Goal: Task Accomplishment & Management: Use online tool/utility

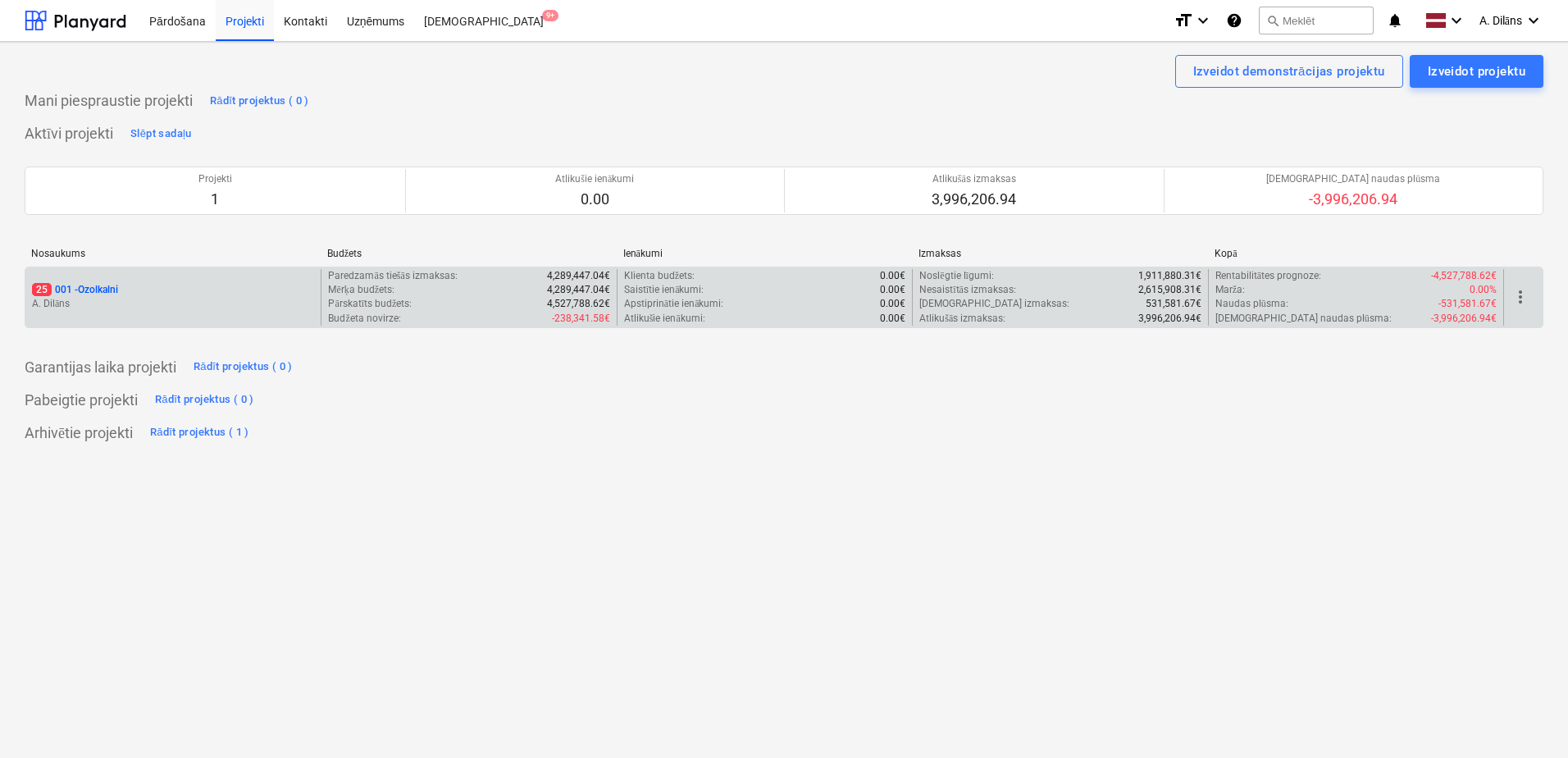
click at [216, 290] on div "25 001 - Ozolkalni" at bounding box center [173, 290] width 282 height 14
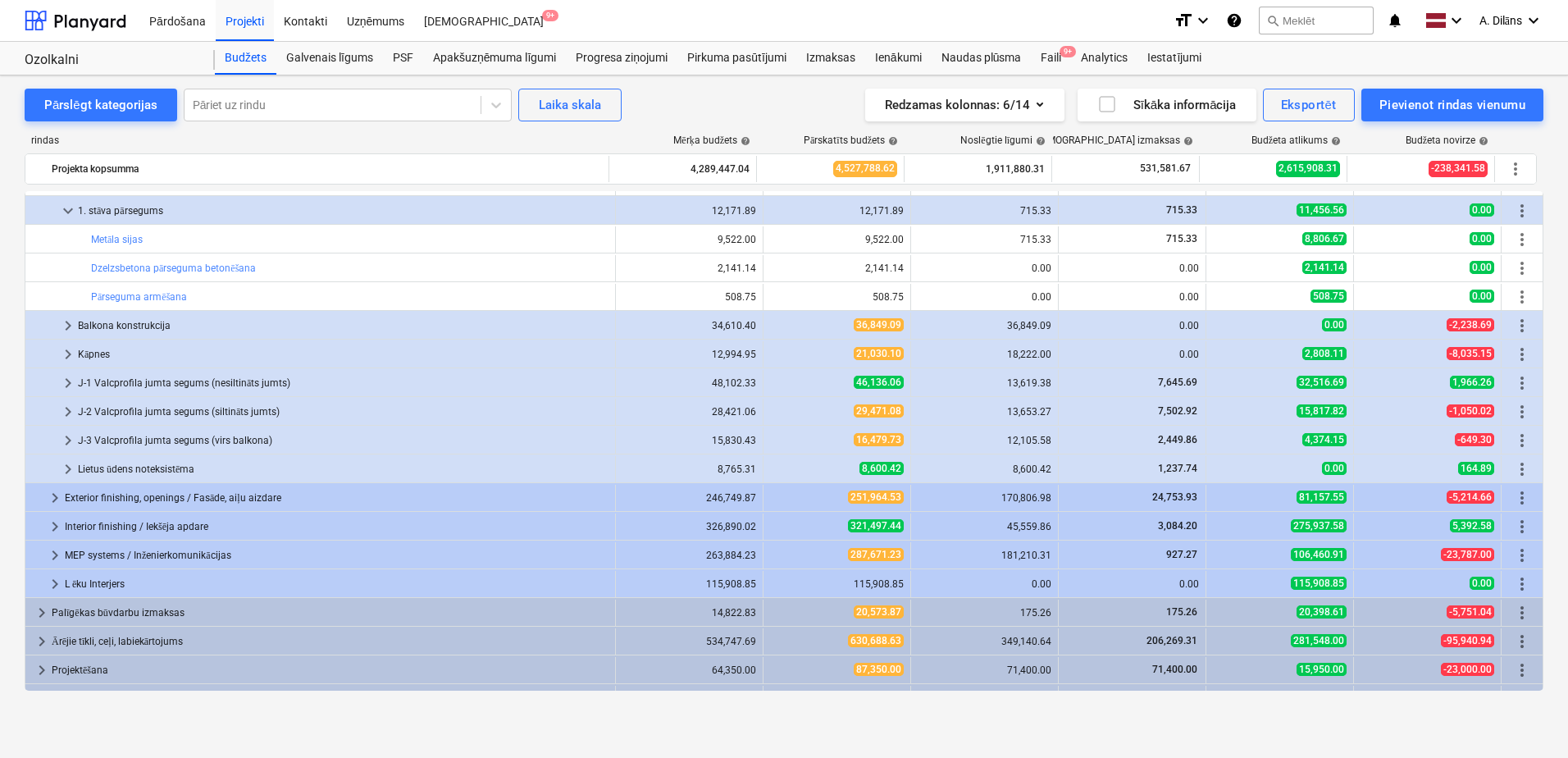
scroll to position [1022, 0]
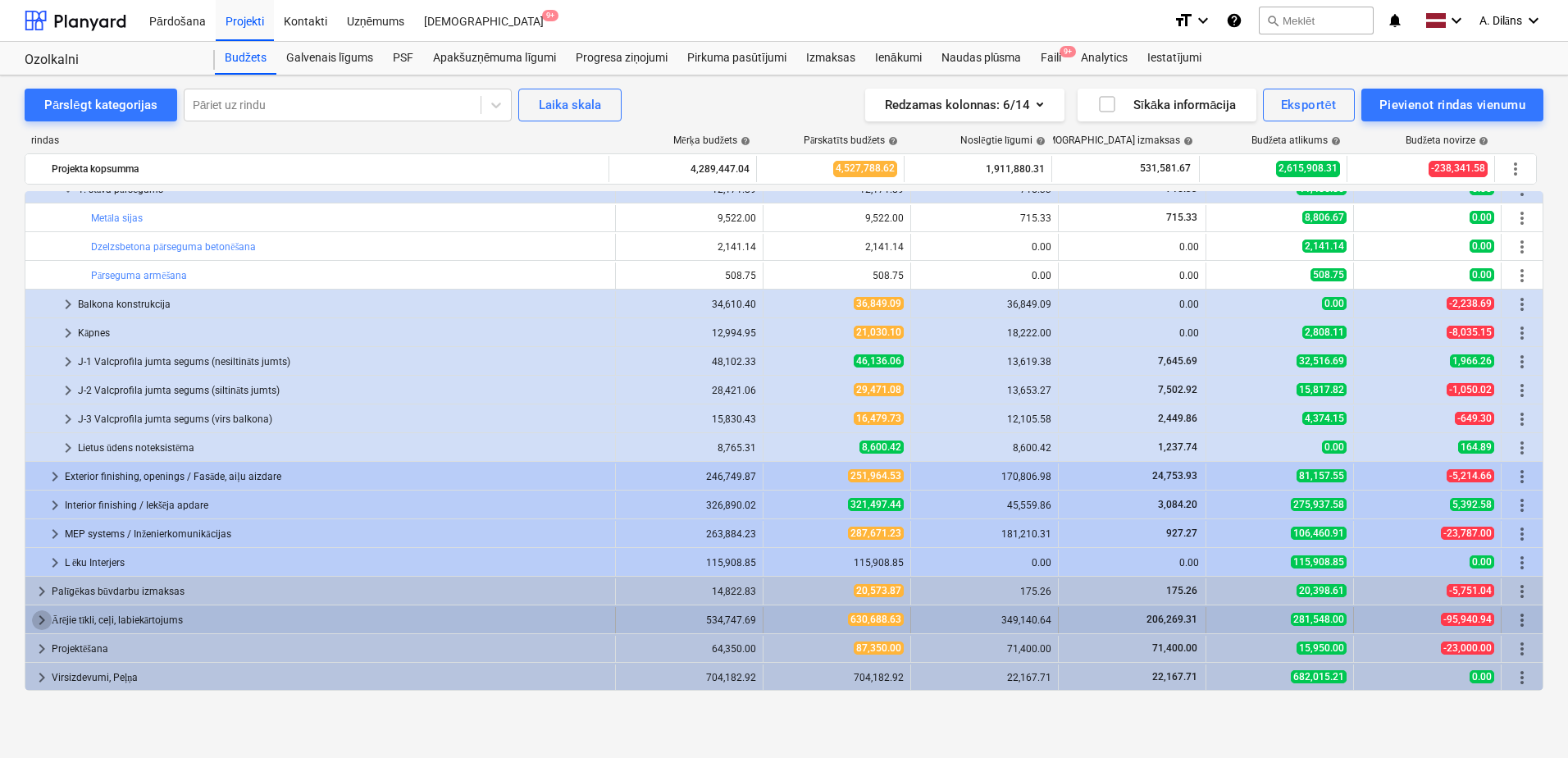
click at [40, 623] on span "keyboard_arrow_right" at bounding box center [42, 620] width 20 height 20
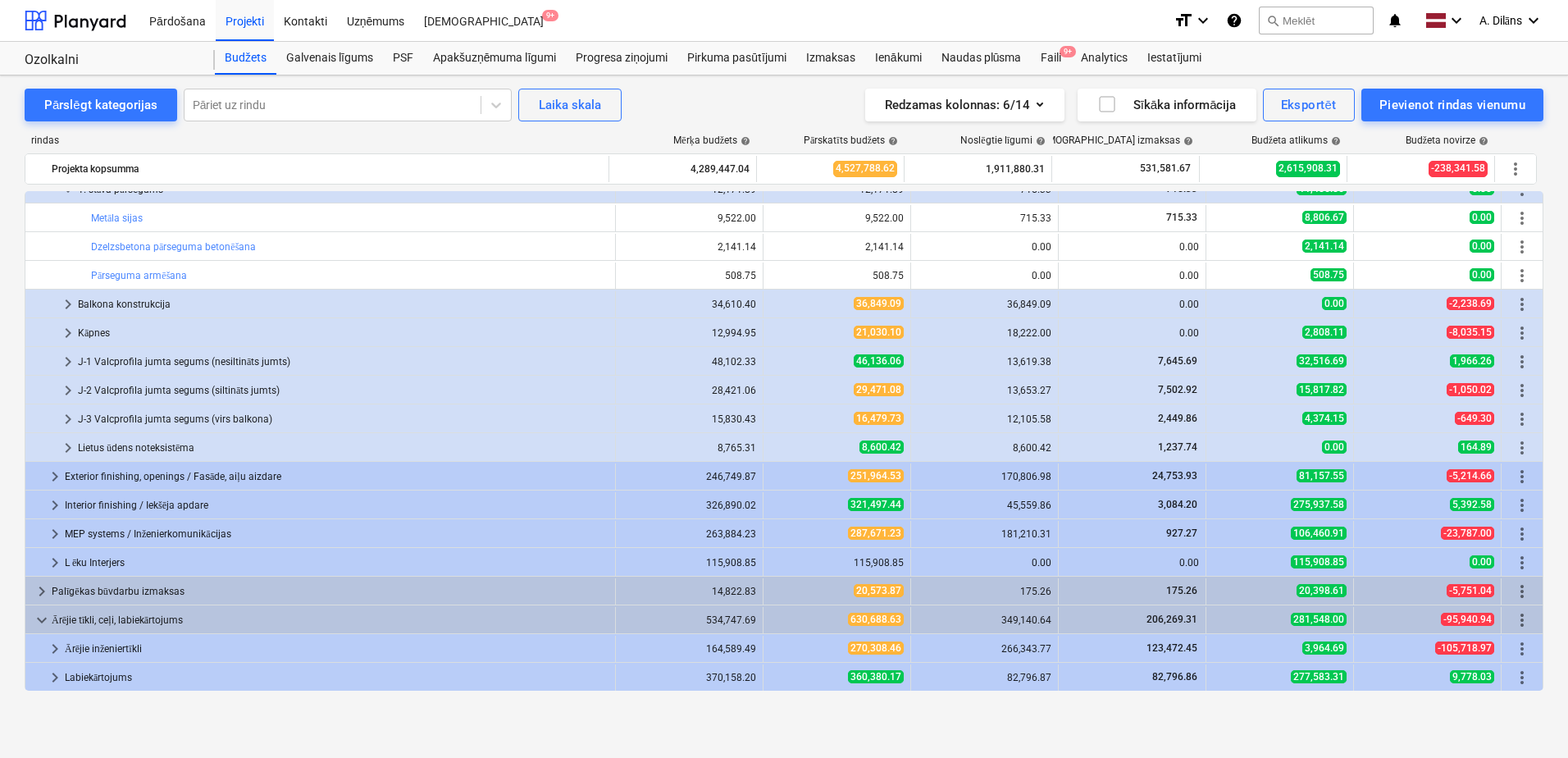
scroll to position [1079, 0]
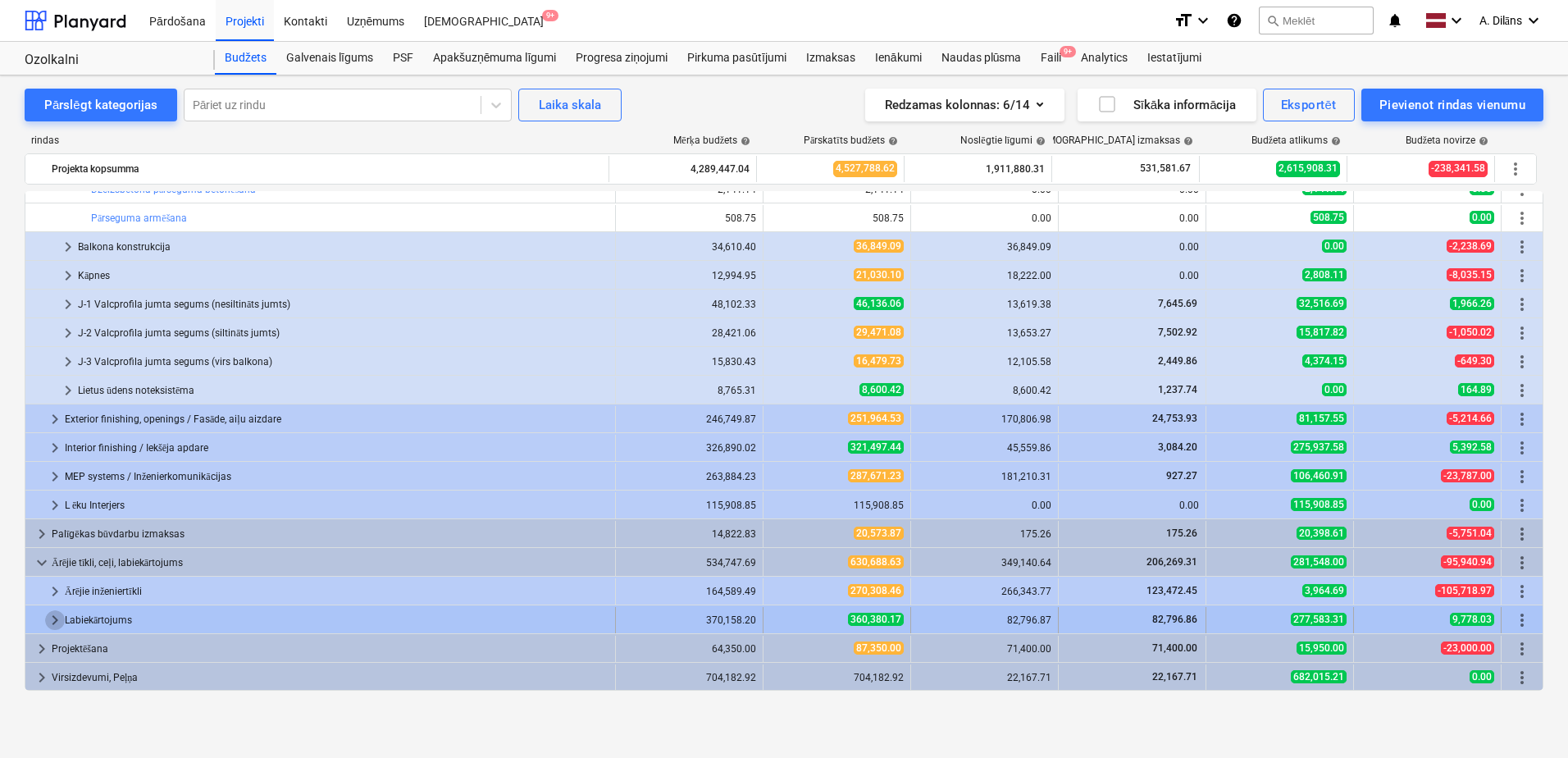
click at [52, 617] on span "keyboard_arrow_right" at bounding box center [55, 620] width 20 height 20
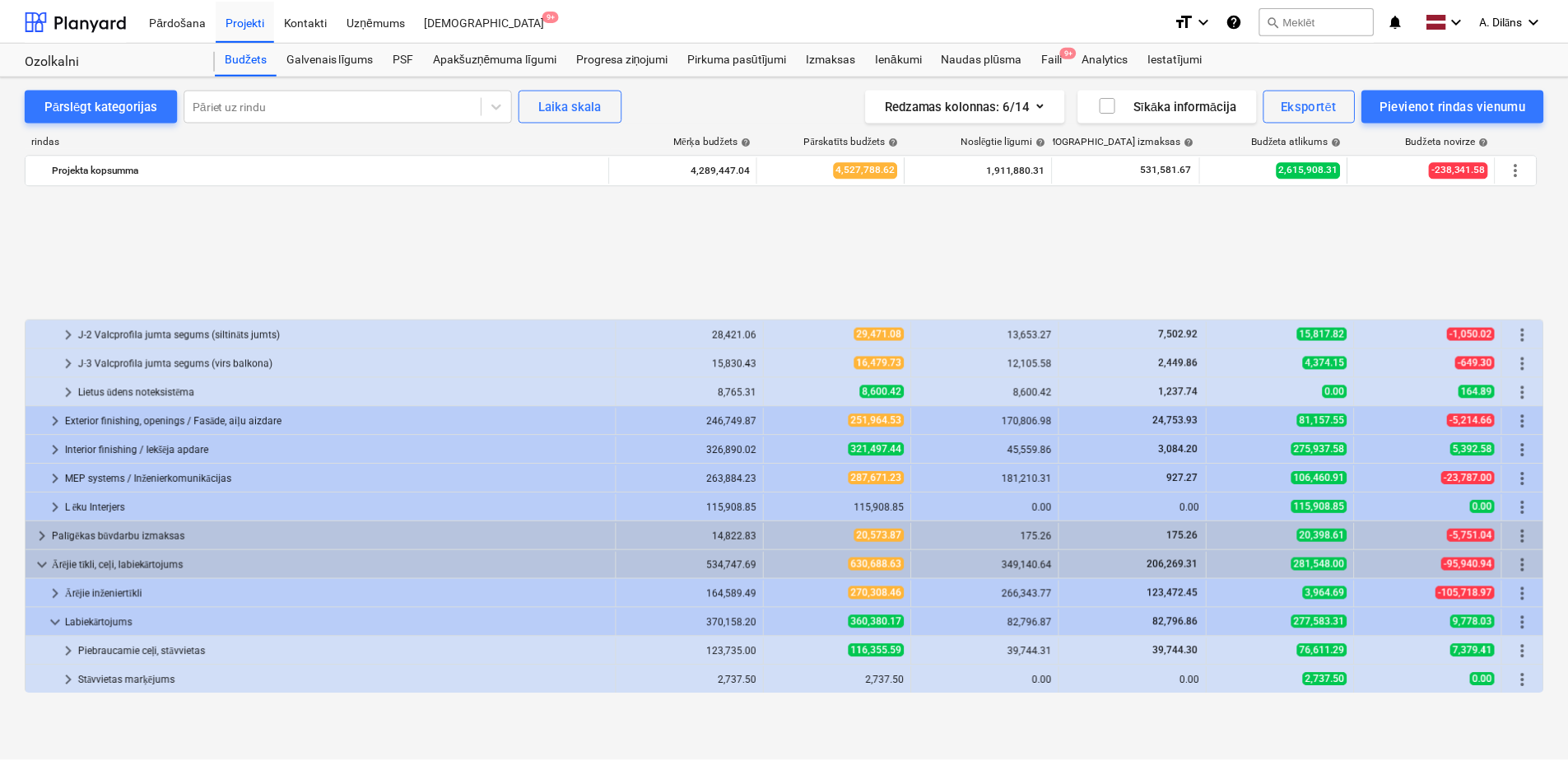
scroll to position [1401, 0]
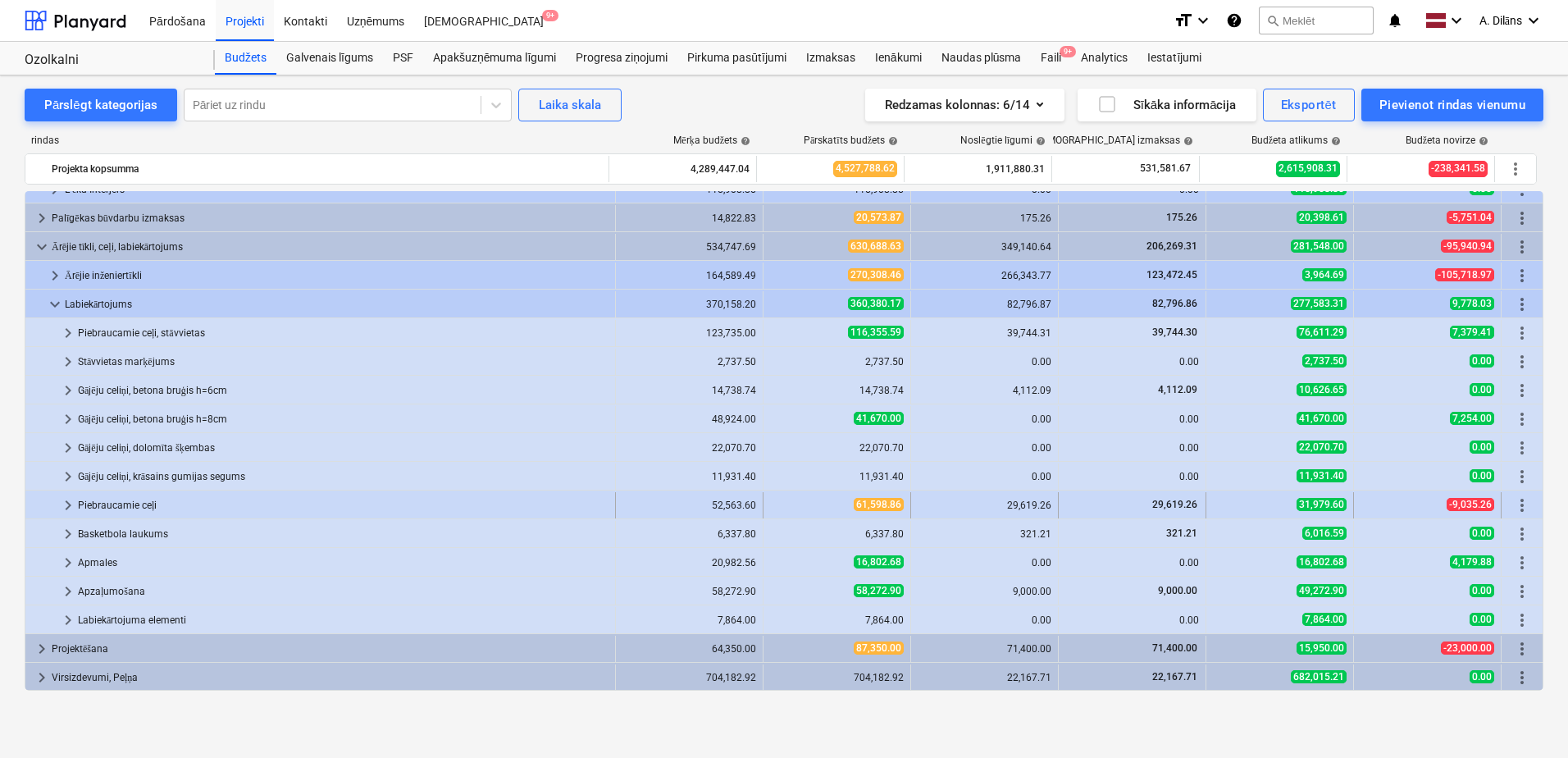
click at [67, 506] on span "keyboard_arrow_right" at bounding box center [68, 505] width 20 height 20
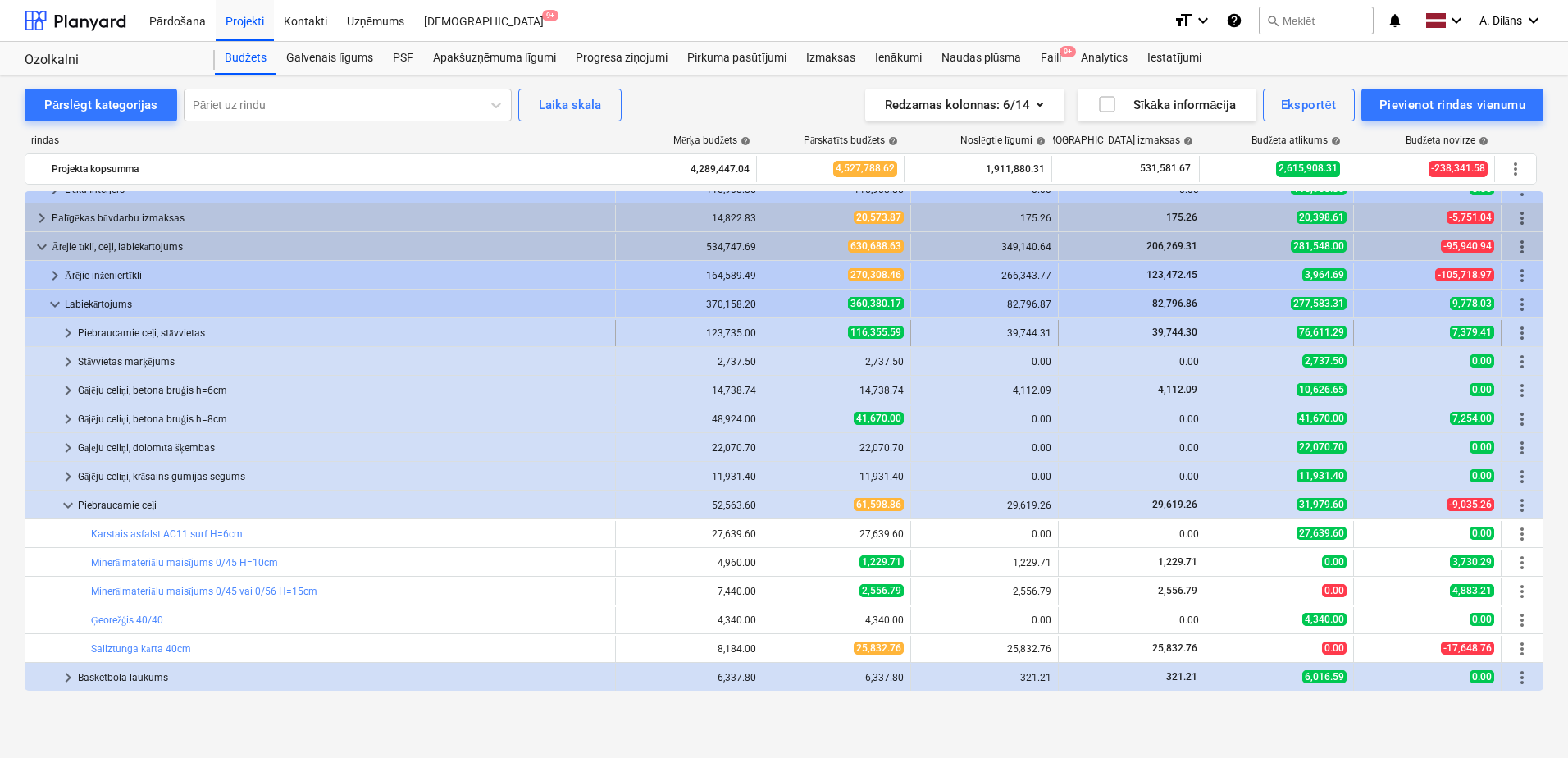
click at [68, 326] on span "keyboard_arrow_right" at bounding box center [68, 333] width 20 height 20
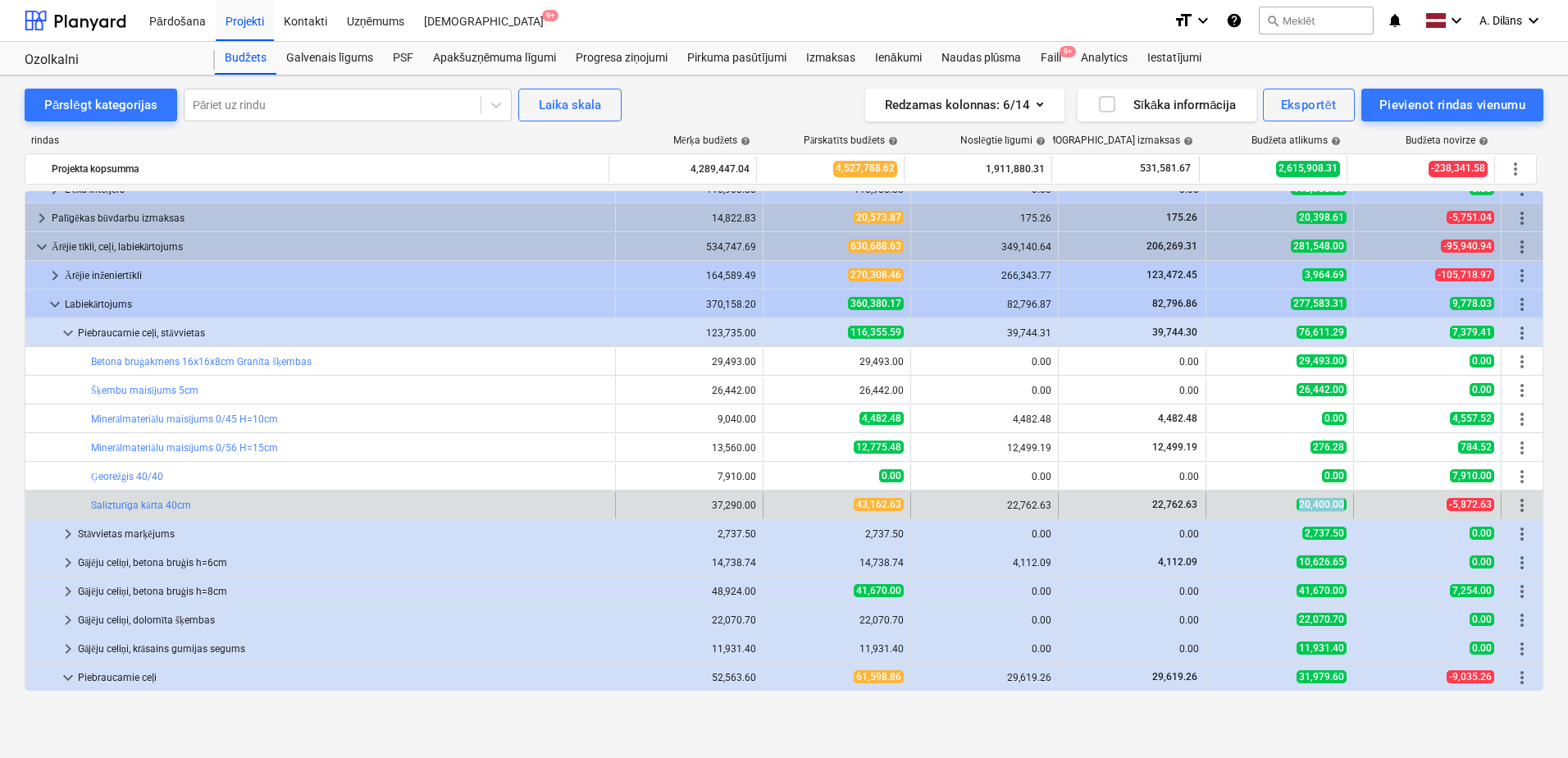
drag, startPoint x: 1304, startPoint y: 500, endPoint x: 1348, endPoint y: 500, distance: 44.0
click at [1348, 500] on div "bar_chart Salizturīga kārta 40cm 37,290.00 edit 43,162.63 22,762.63 22,762.63 2…" at bounding box center [784, 505] width 1517 height 26
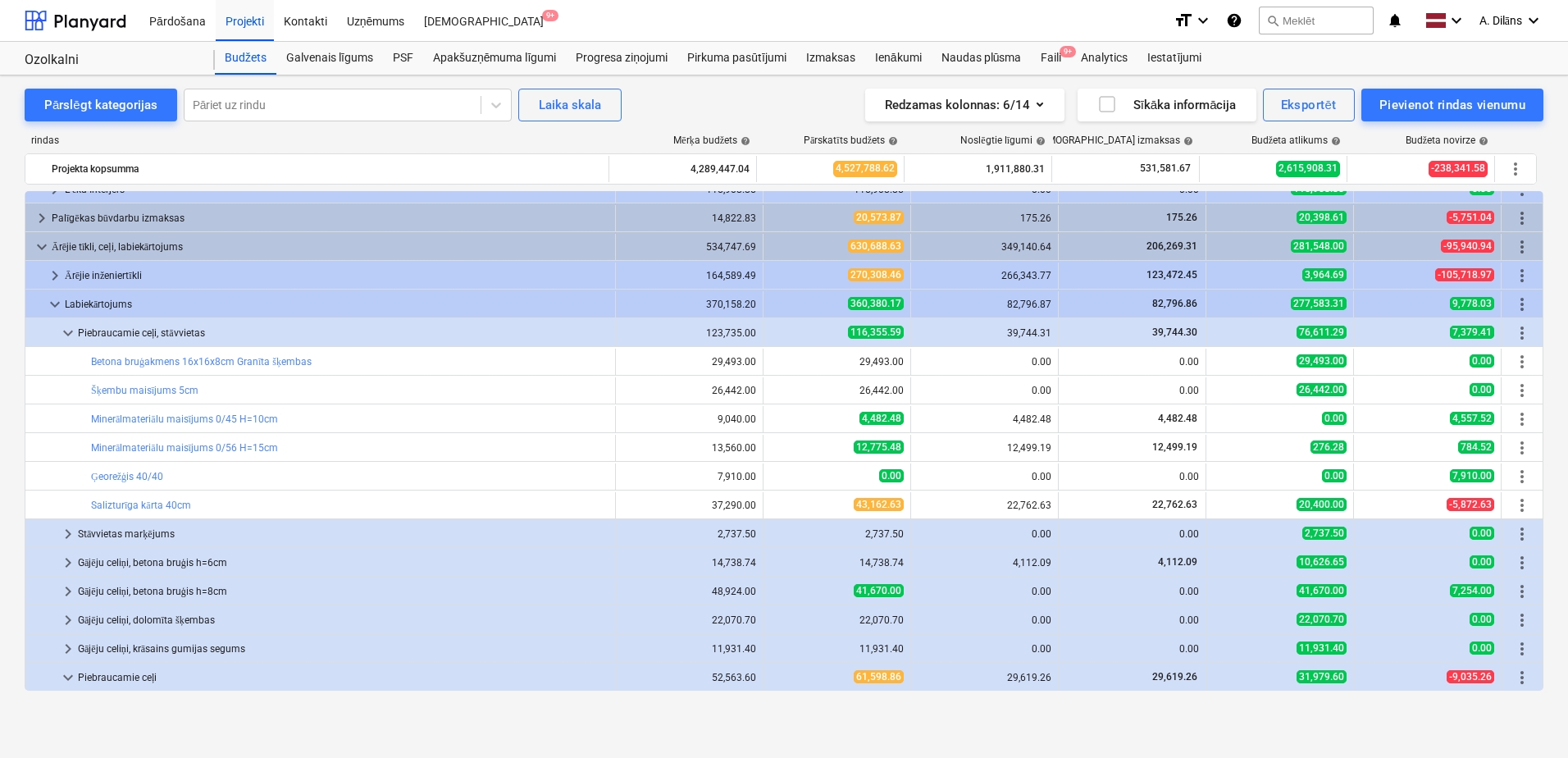
click at [752, 98] on div "Redzamas kolonnas : 6/14 Sīkāka informācija Eksportēt Pievienot rindas vienumu" at bounding box center [1144, 105] width 797 height 33
click at [470, 57] on div "Apakšuzņēmuma līgumi" at bounding box center [494, 58] width 142 height 33
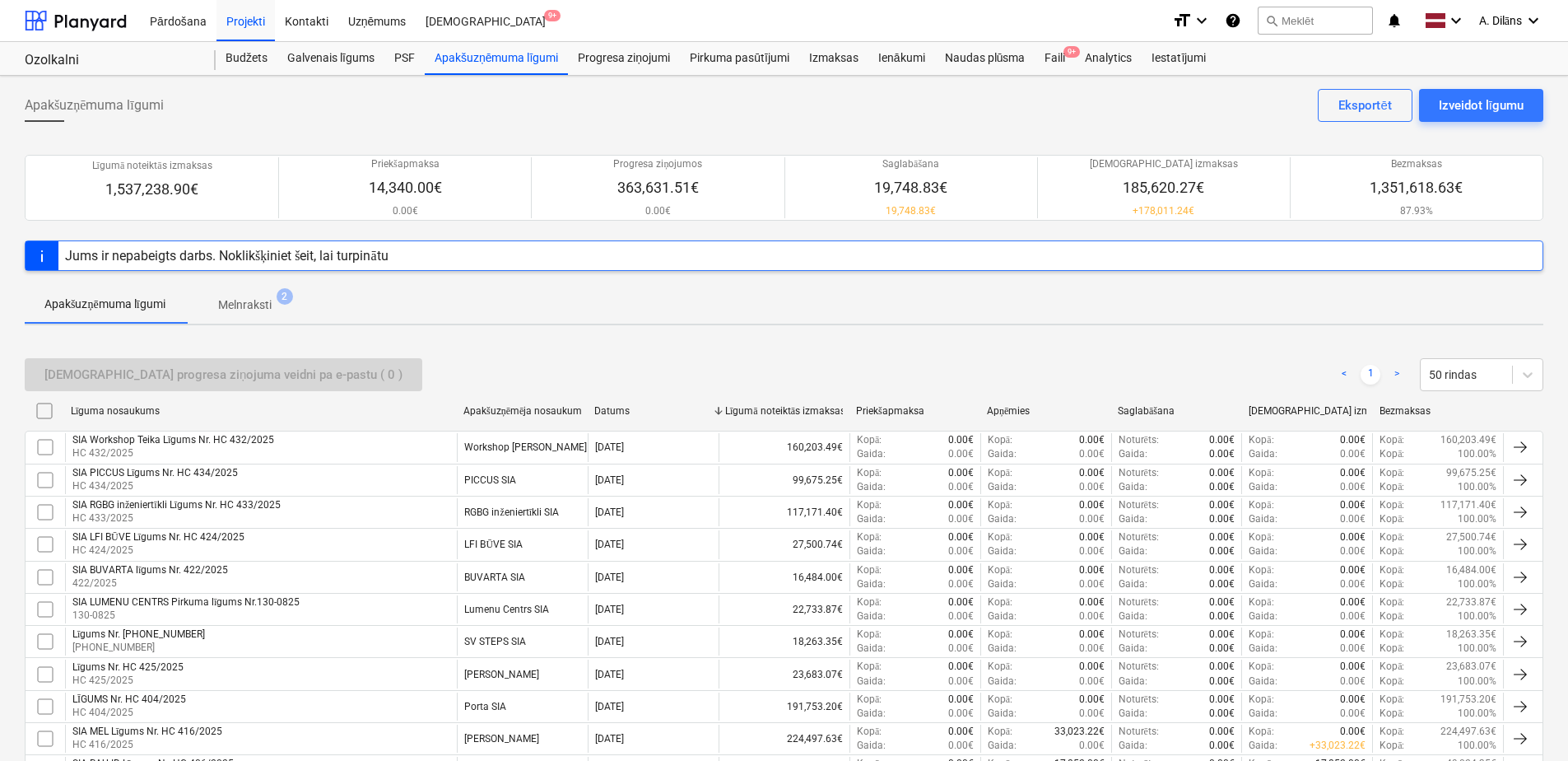
click at [267, 303] on p "Melnraksti" at bounding box center [245, 304] width 53 height 17
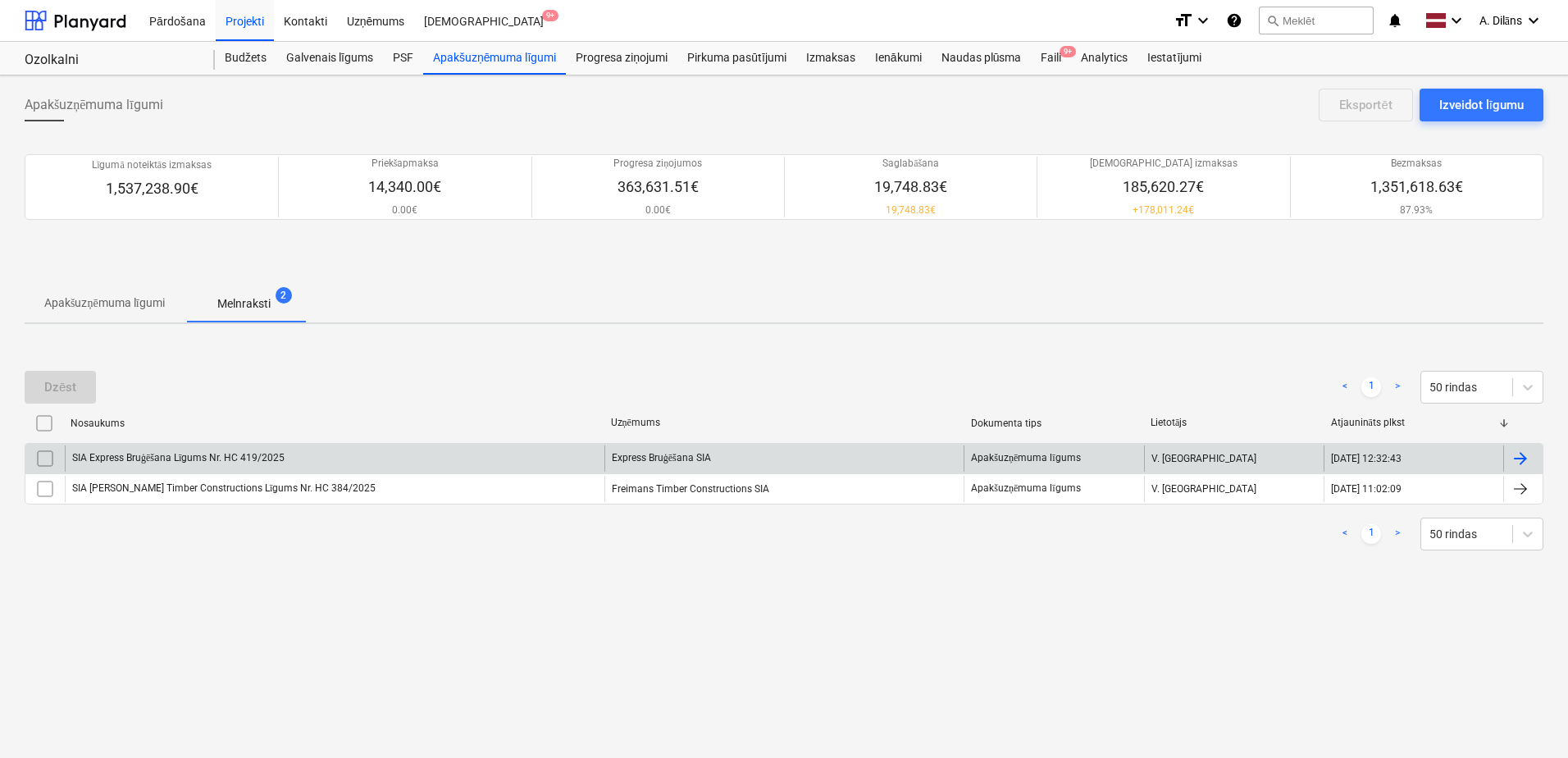
click at [384, 458] on div "SIA Express Bruģēšana Līgums Nr. HC 419/2025" at bounding box center [334, 458] width 540 height 26
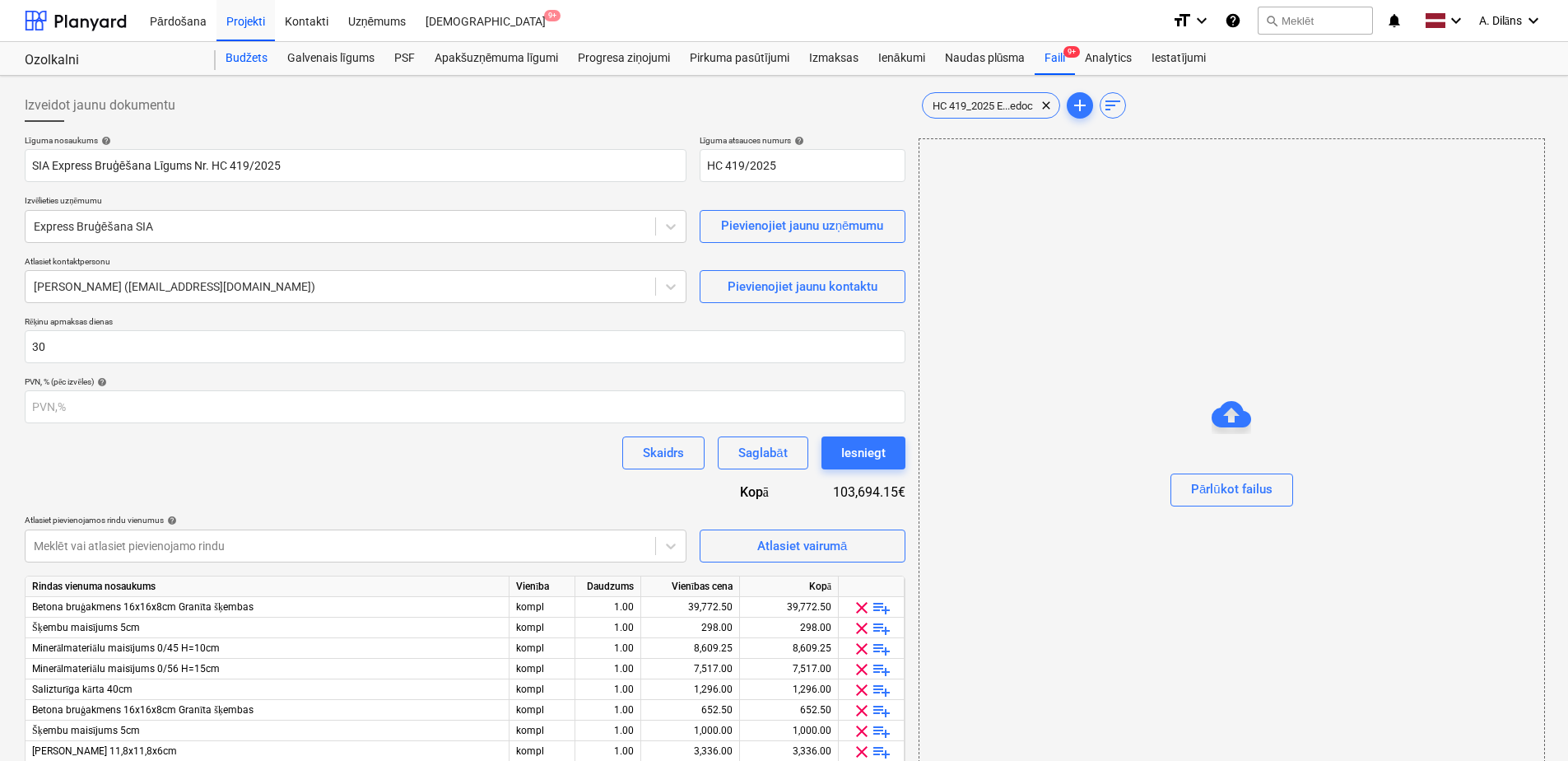
click at [247, 68] on div "Budžets" at bounding box center [246, 59] width 61 height 33
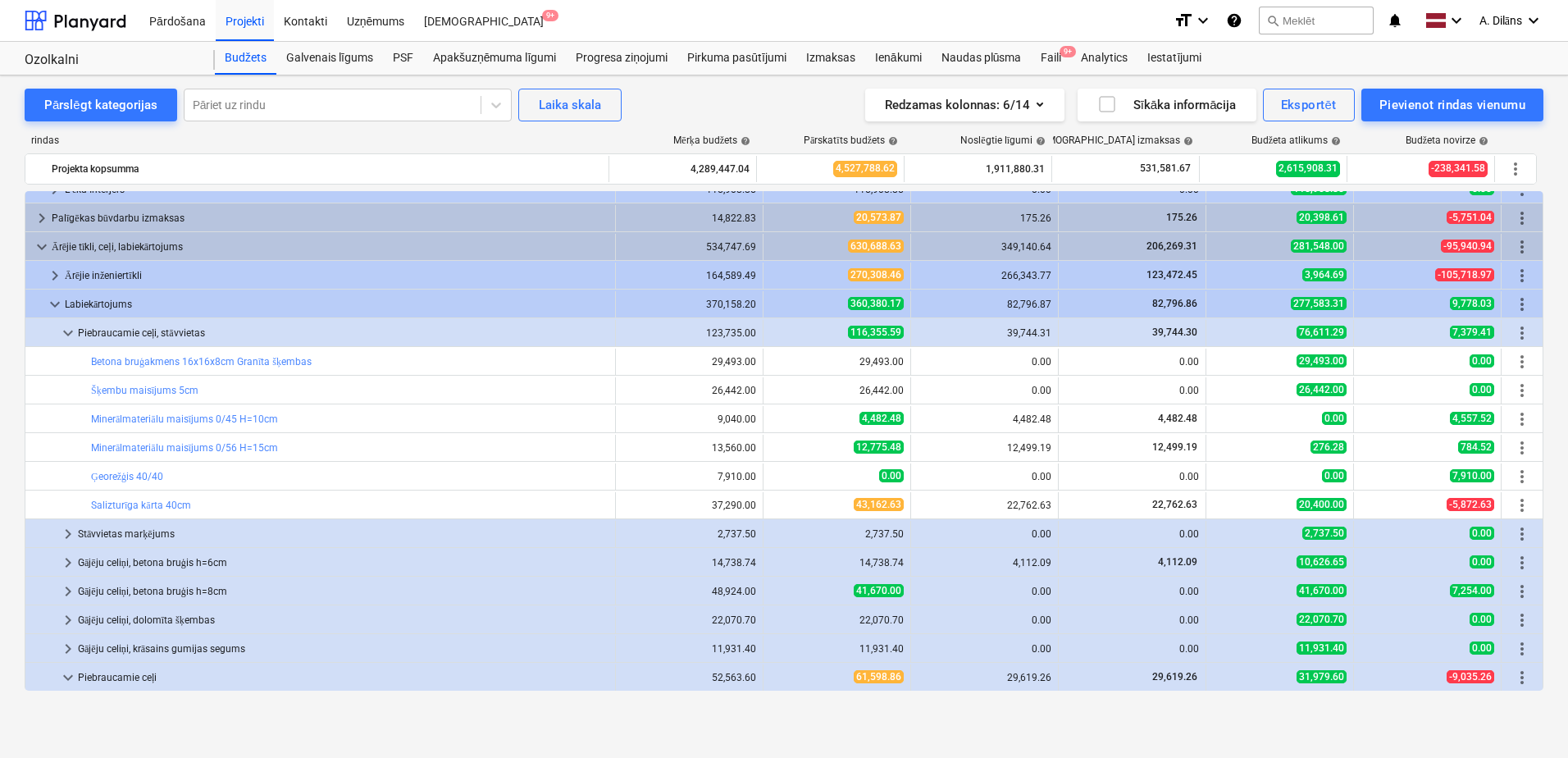
scroll to position [1559, 0]
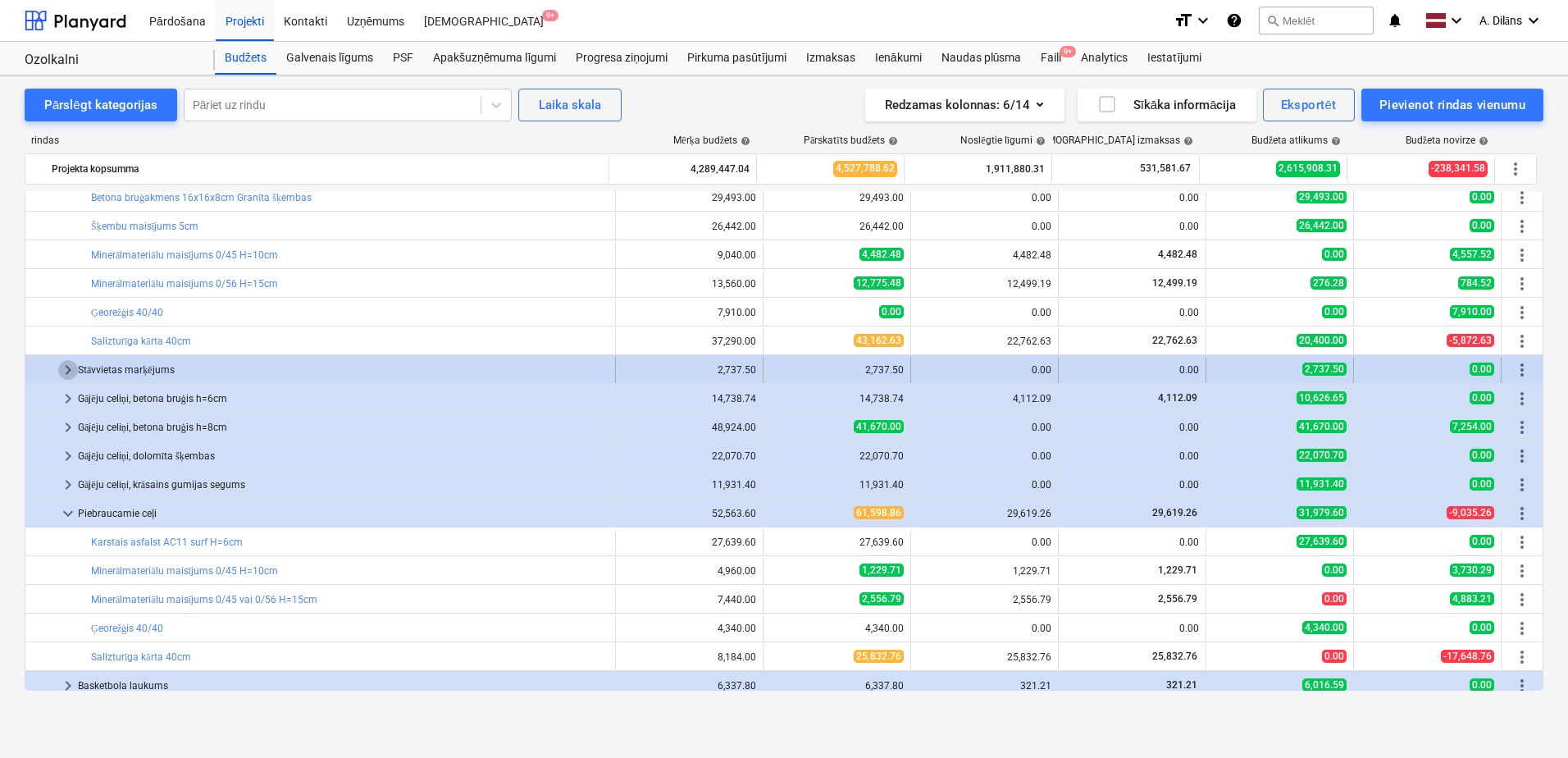
click at [66, 370] on span "keyboard_arrow_right" at bounding box center [68, 370] width 20 height 20
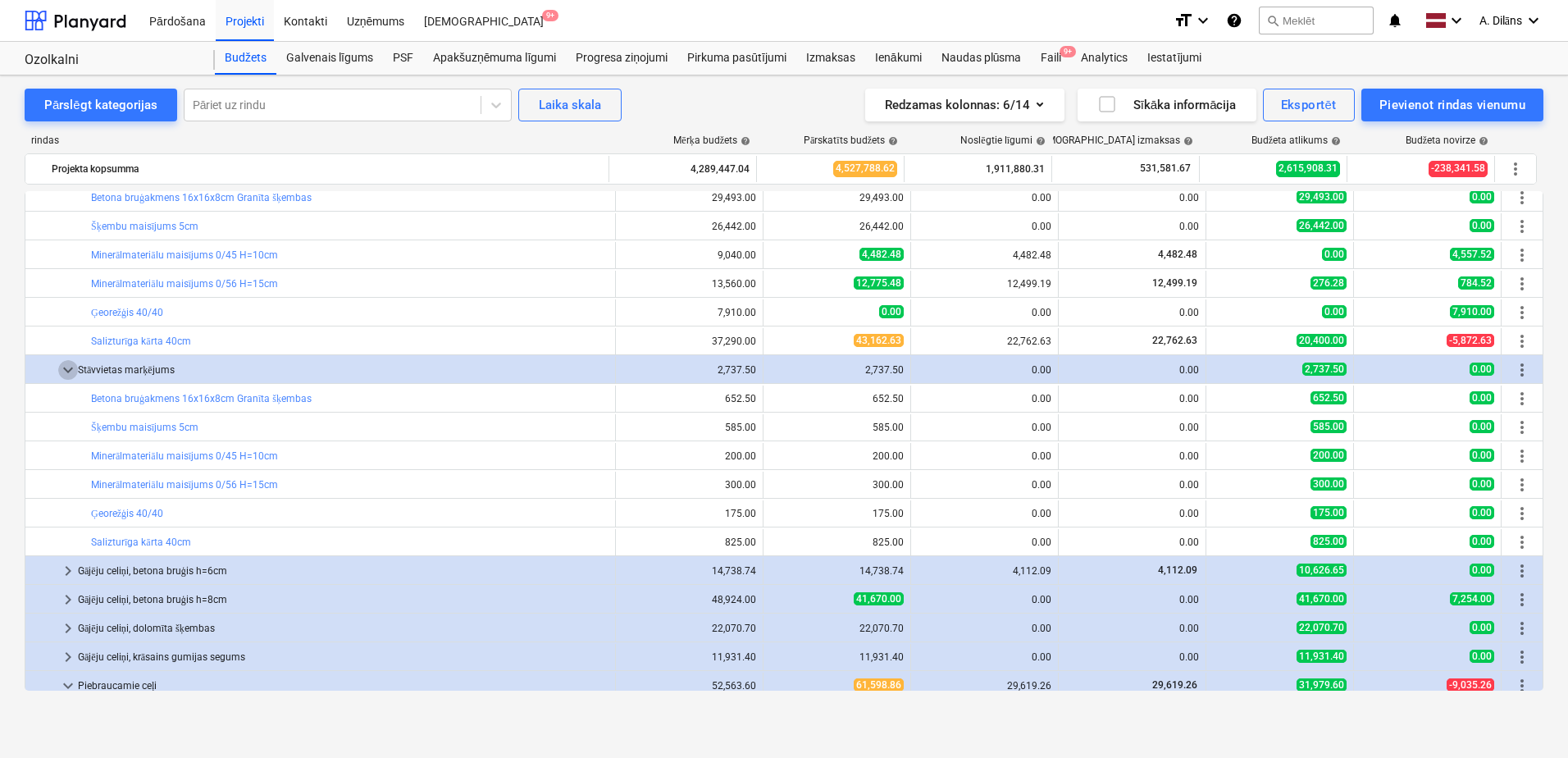
click at [66, 370] on span "keyboard_arrow_down" at bounding box center [68, 370] width 20 height 20
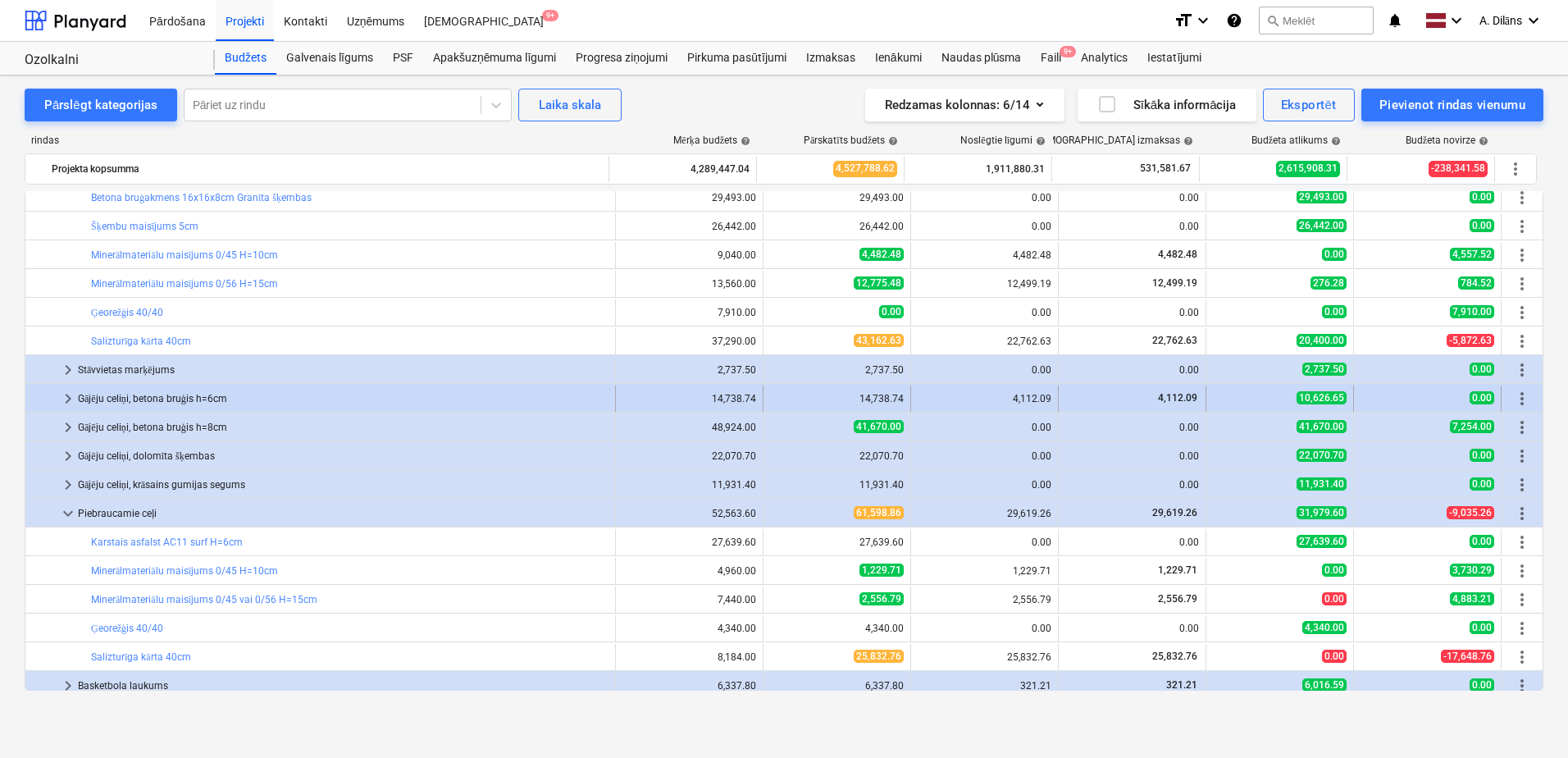
click at [66, 393] on span "keyboard_arrow_right" at bounding box center [68, 399] width 20 height 20
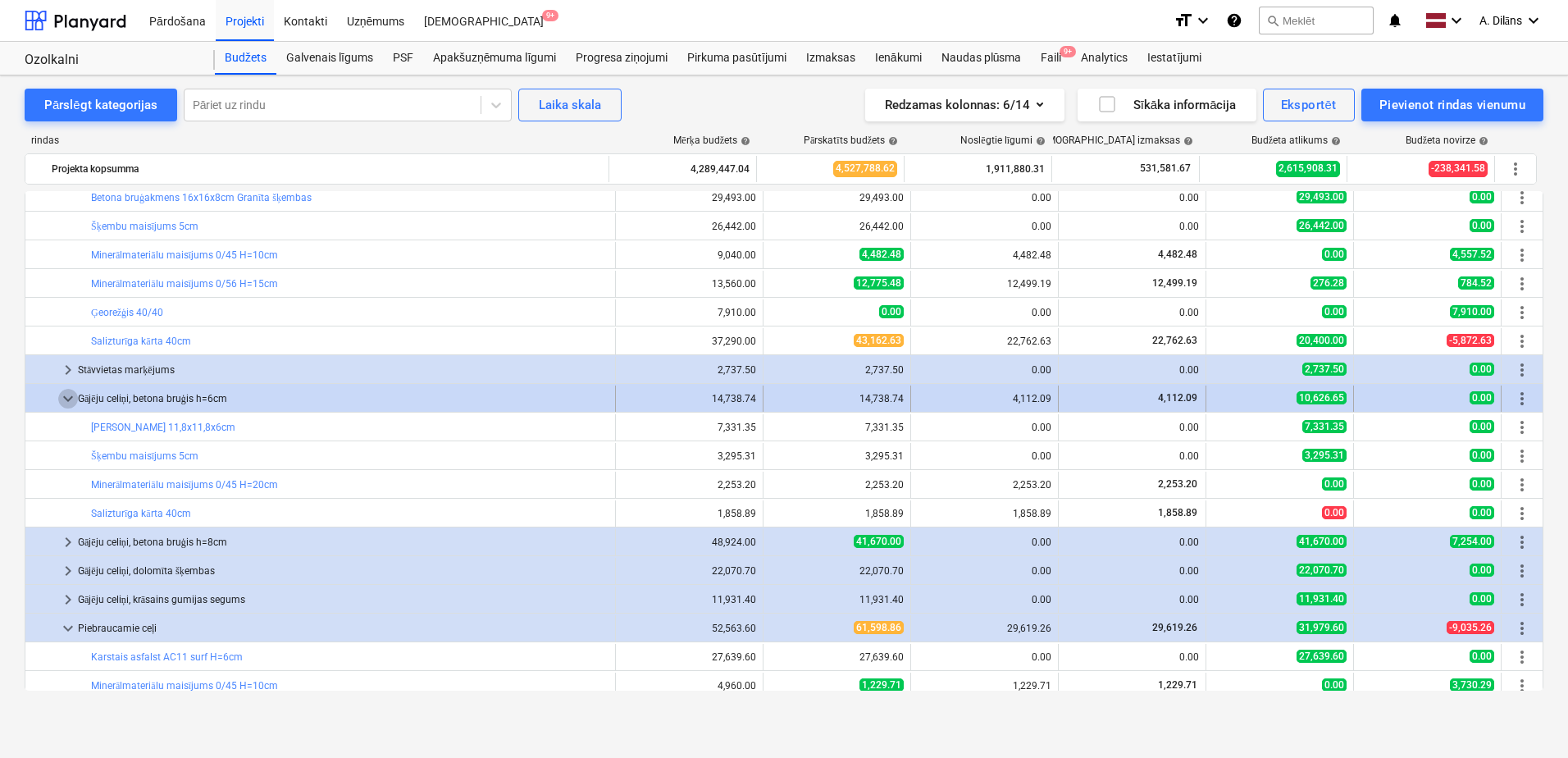
click at [65, 393] on span "keyboard_arrow_down" at bounding box center [68, 399] width 20 height 20
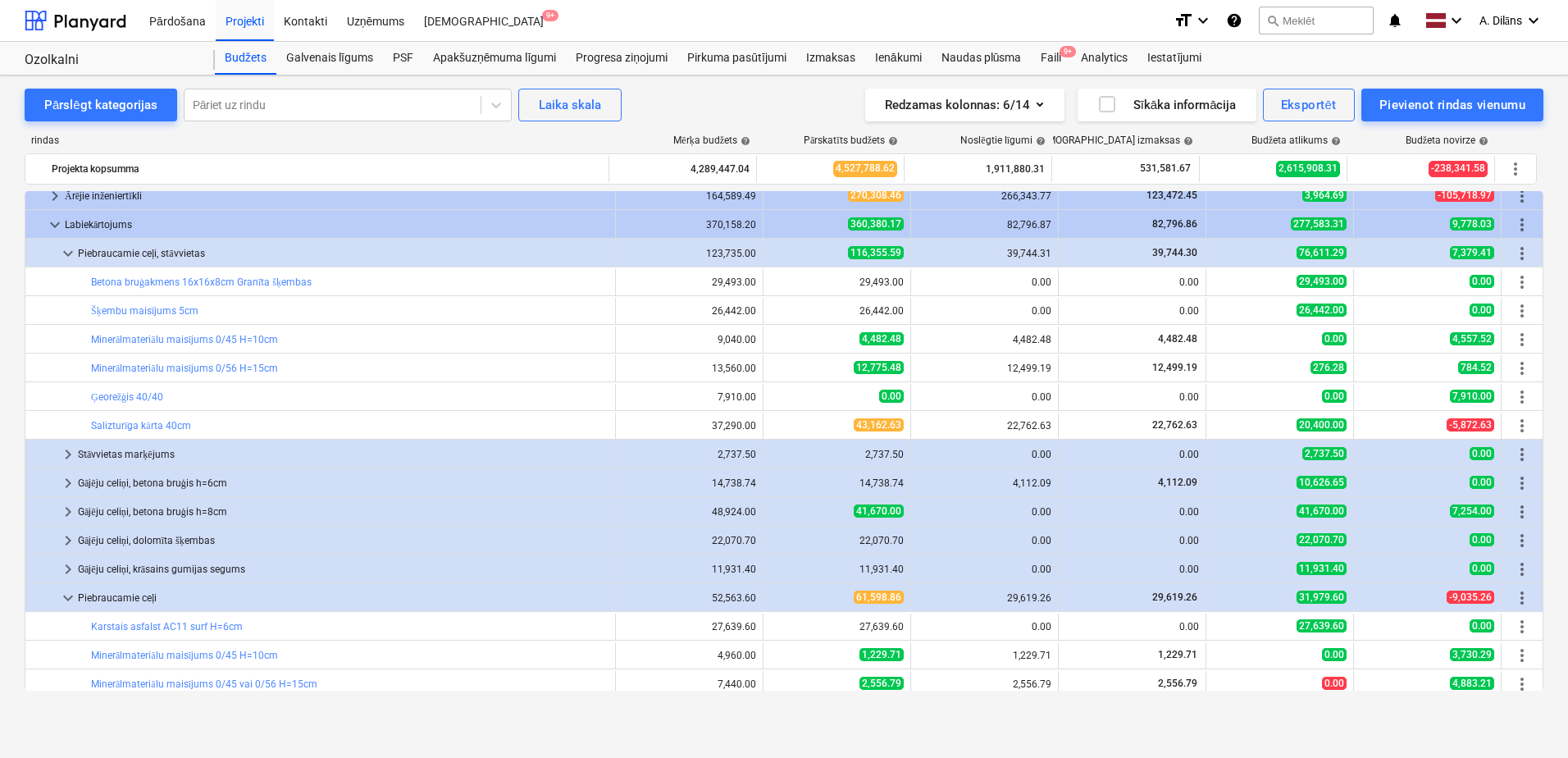
scroll to position [1477, 0]
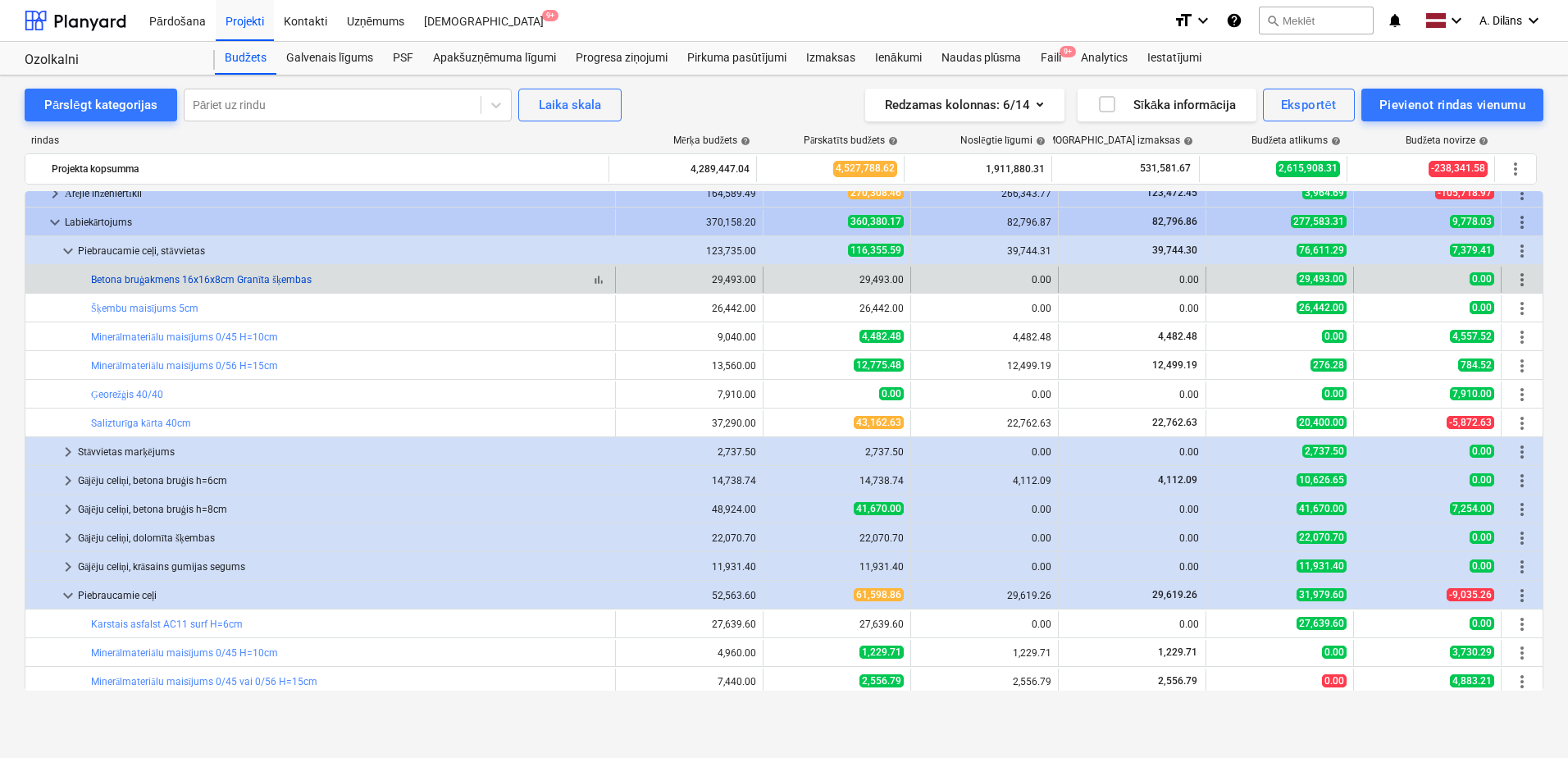
click at [236, 281] on link "Betona bruģakmens 16x16x8cm Granīta šķembas" at bounding box center [202, 279] width 221 height 12
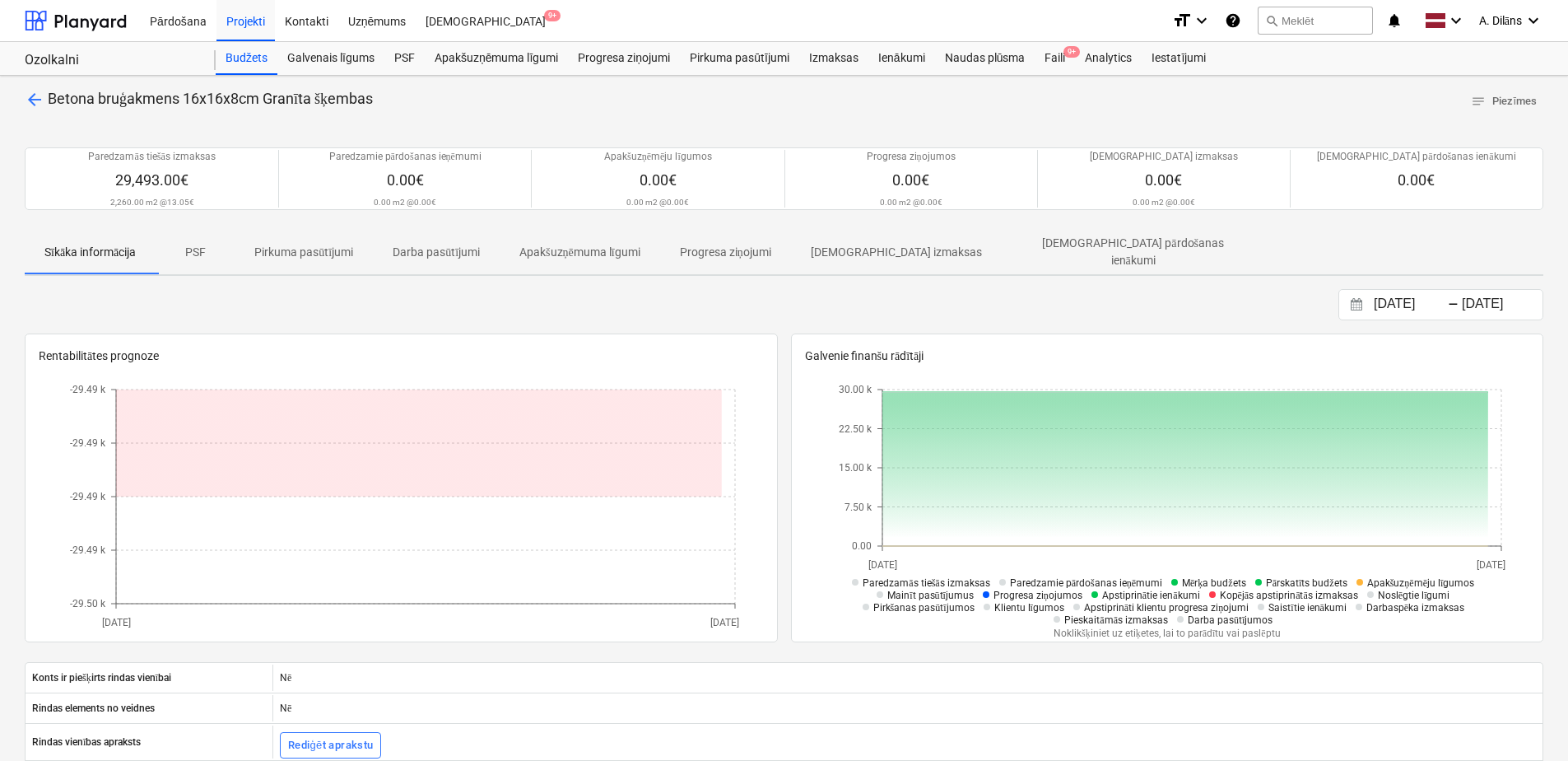
click at [560, 257] on p "Apakšuzņēmuma līgumi" at bounding box center [580, 252] width 121 height 17
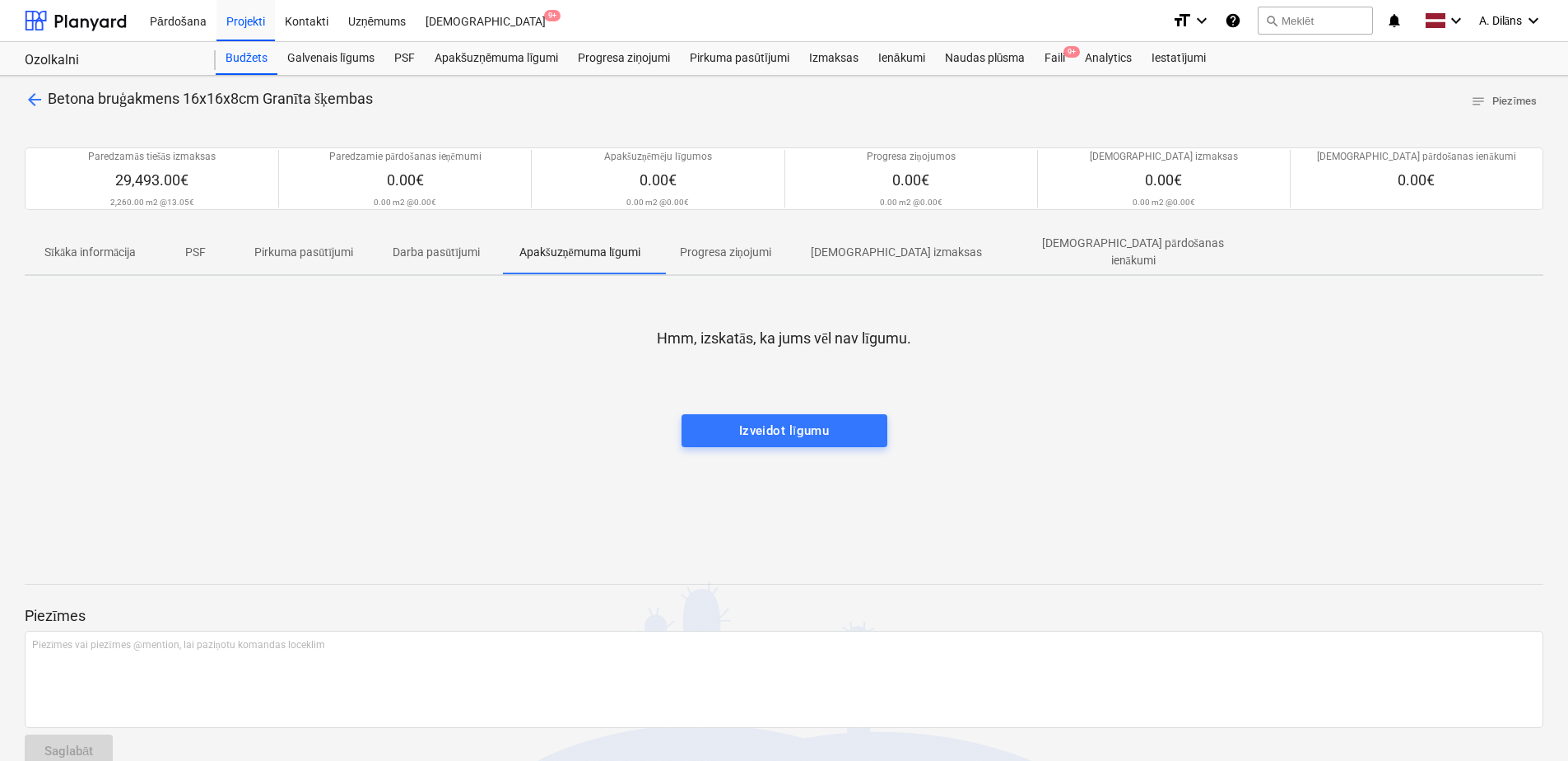
click at [30, 103] on span "arrow_back" at bounding box center [35, 100] width 20 height 20
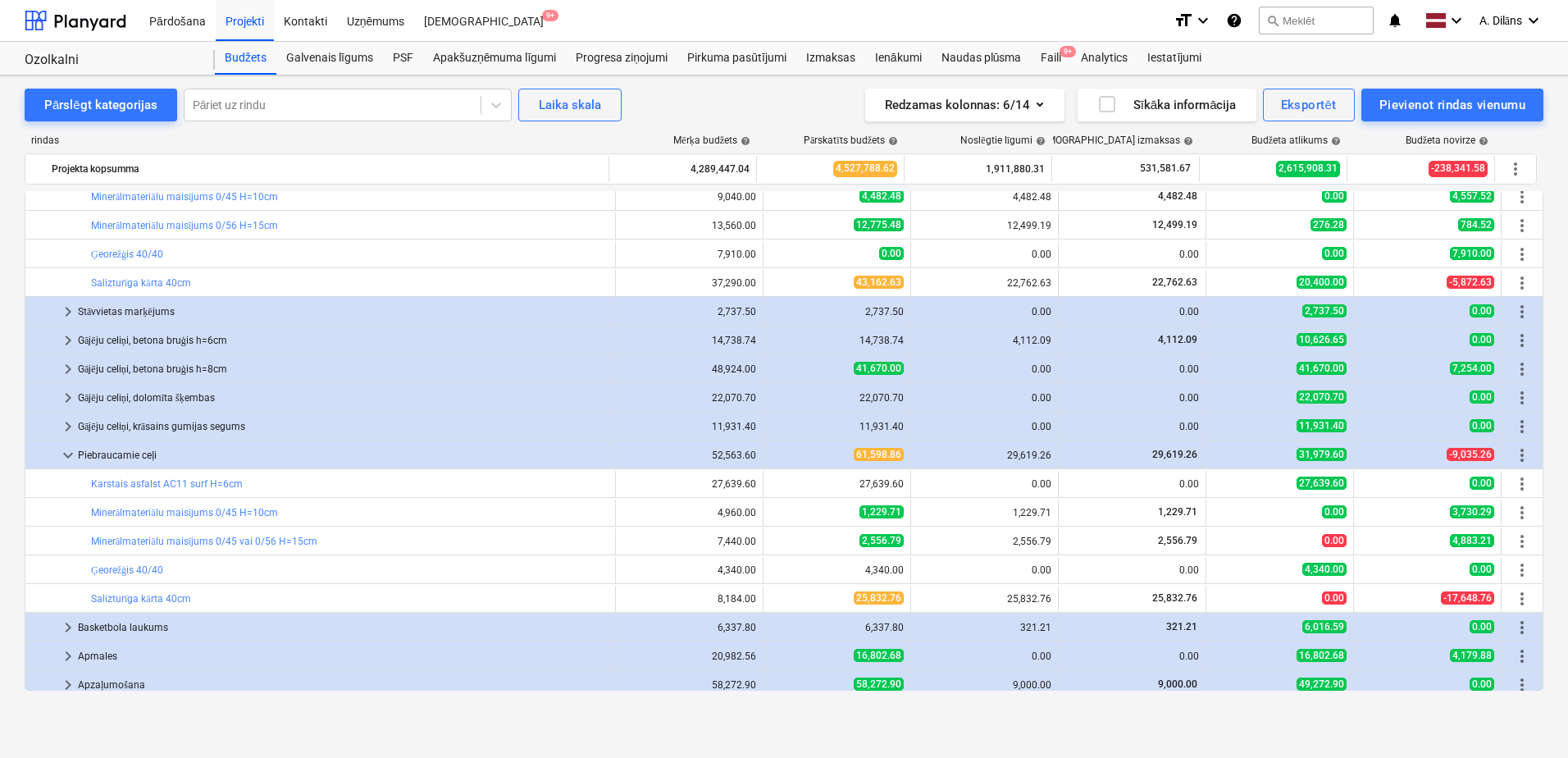
scroll to position [1628, 0]
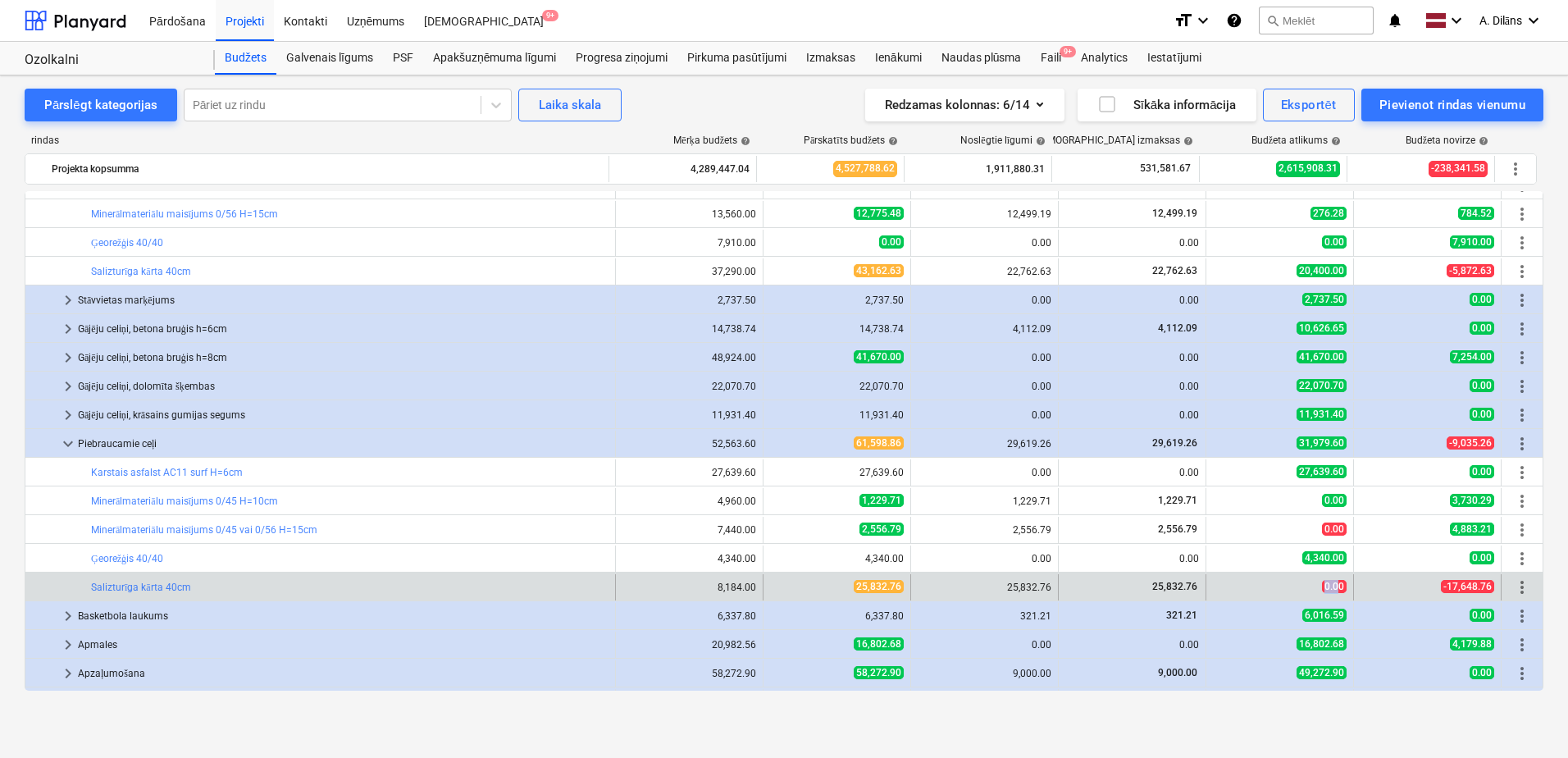
drag, startPoint x: 1317, startPoint y: 586, endPoint x: 1331, endPoint y: 588, distance: 14.1
click at [1331, 588] on span "0.00" at bounding box center [1334, 586] width 25 height 13
click at [1322, 587] on span "0.00" at bounding box center [1334, 586] width 25 height 13
drag, startPoint x: 1307, startPoint y: 584, endPoint x: 1347, endPoint y: 584, distance: 40.0
click at [1347, 584] on div "0.00" at bounding box center [1280, 587] width 148 height 26
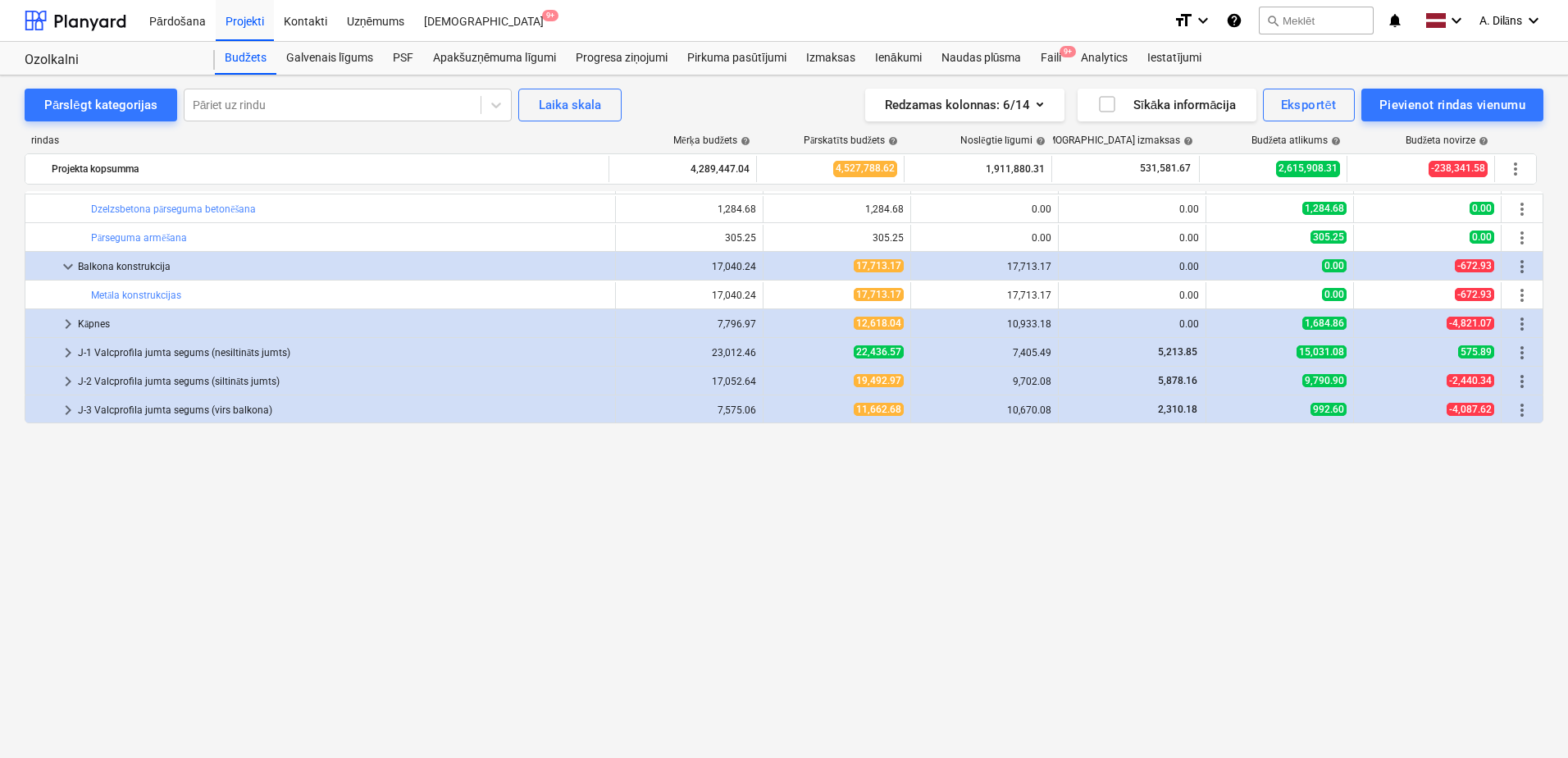
scroll to position [0, 0]
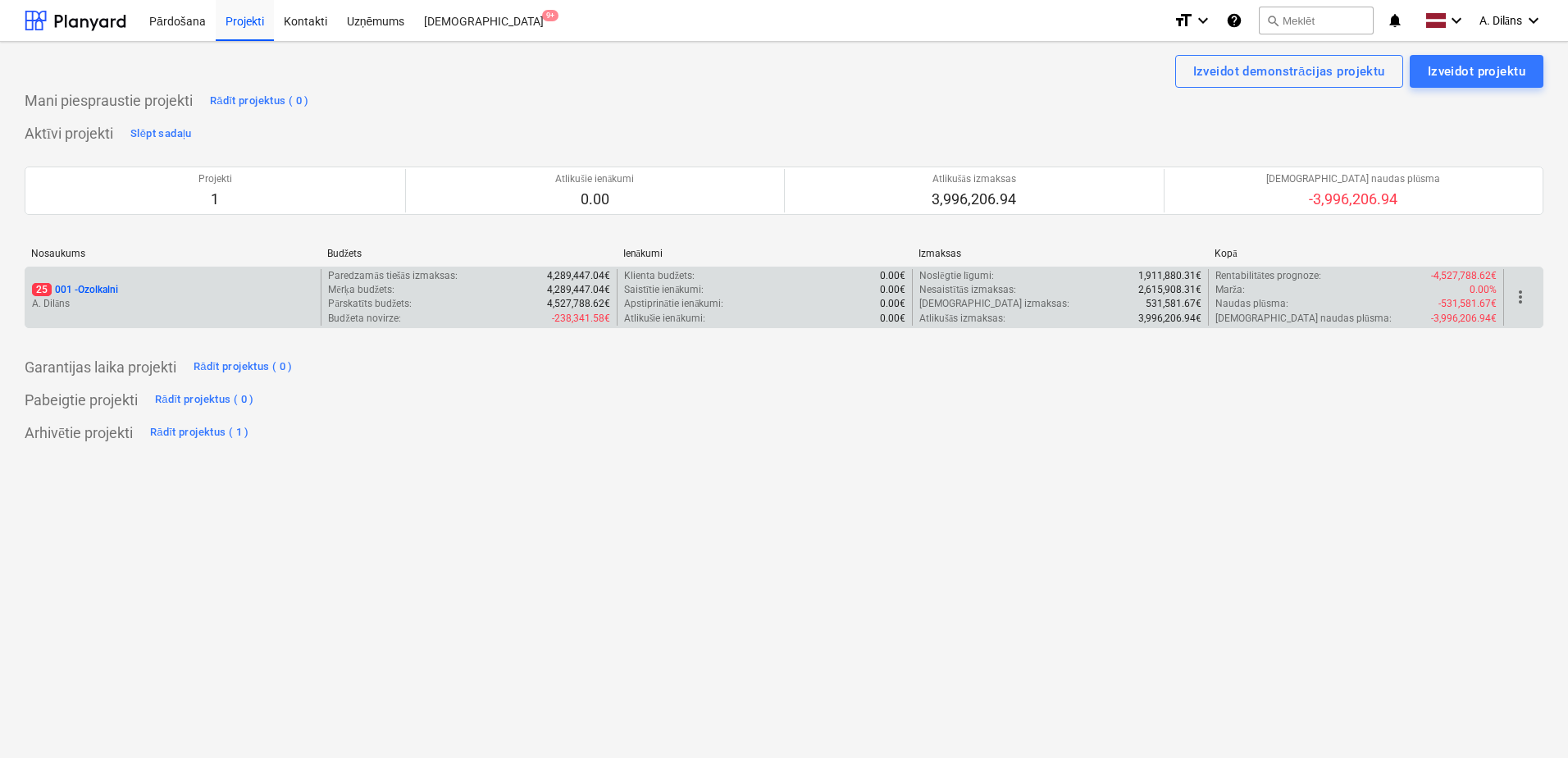
click at [129, 286] on div "25 001 - Ozolkalni" at bounding box center [173, 290] width 282 height 14
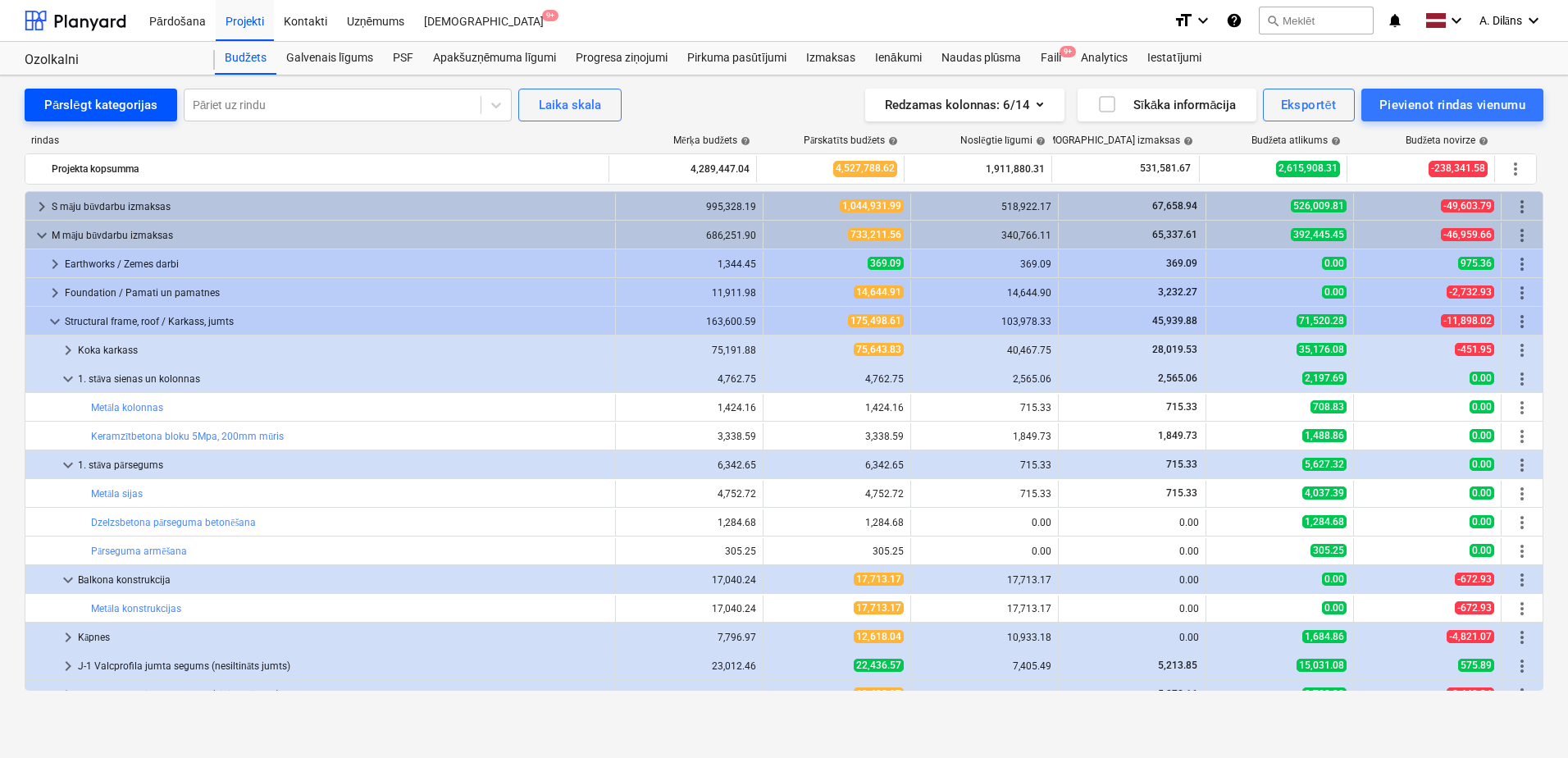
click at [80, 100] on div "Pārslēgt kategorijas" at bounding box center [100, 104] width 113 height 21
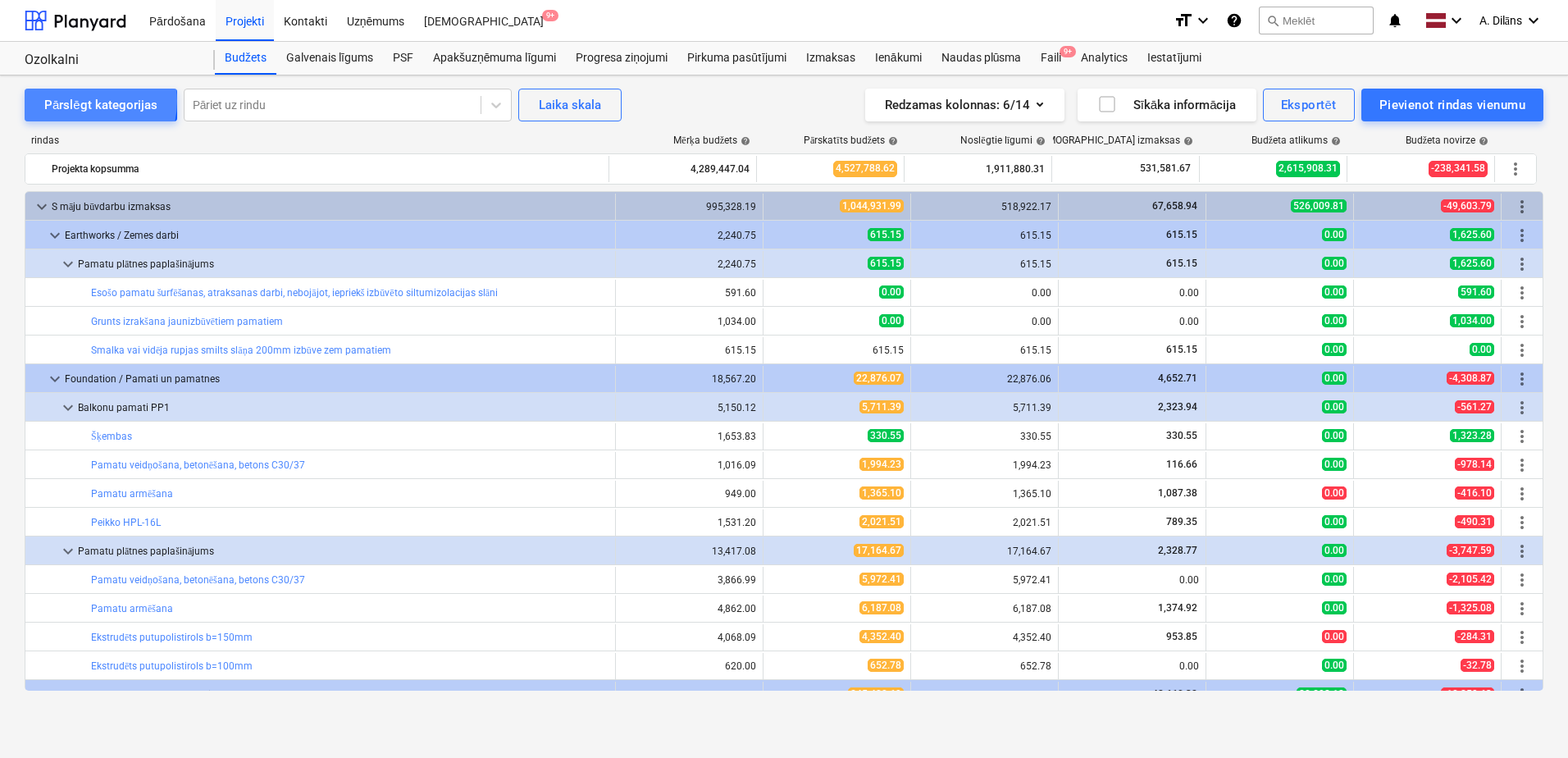
click at [80, 100] on div "Pārslēgt kategorijas" at bounding box center [100, 104] width 113 height 21
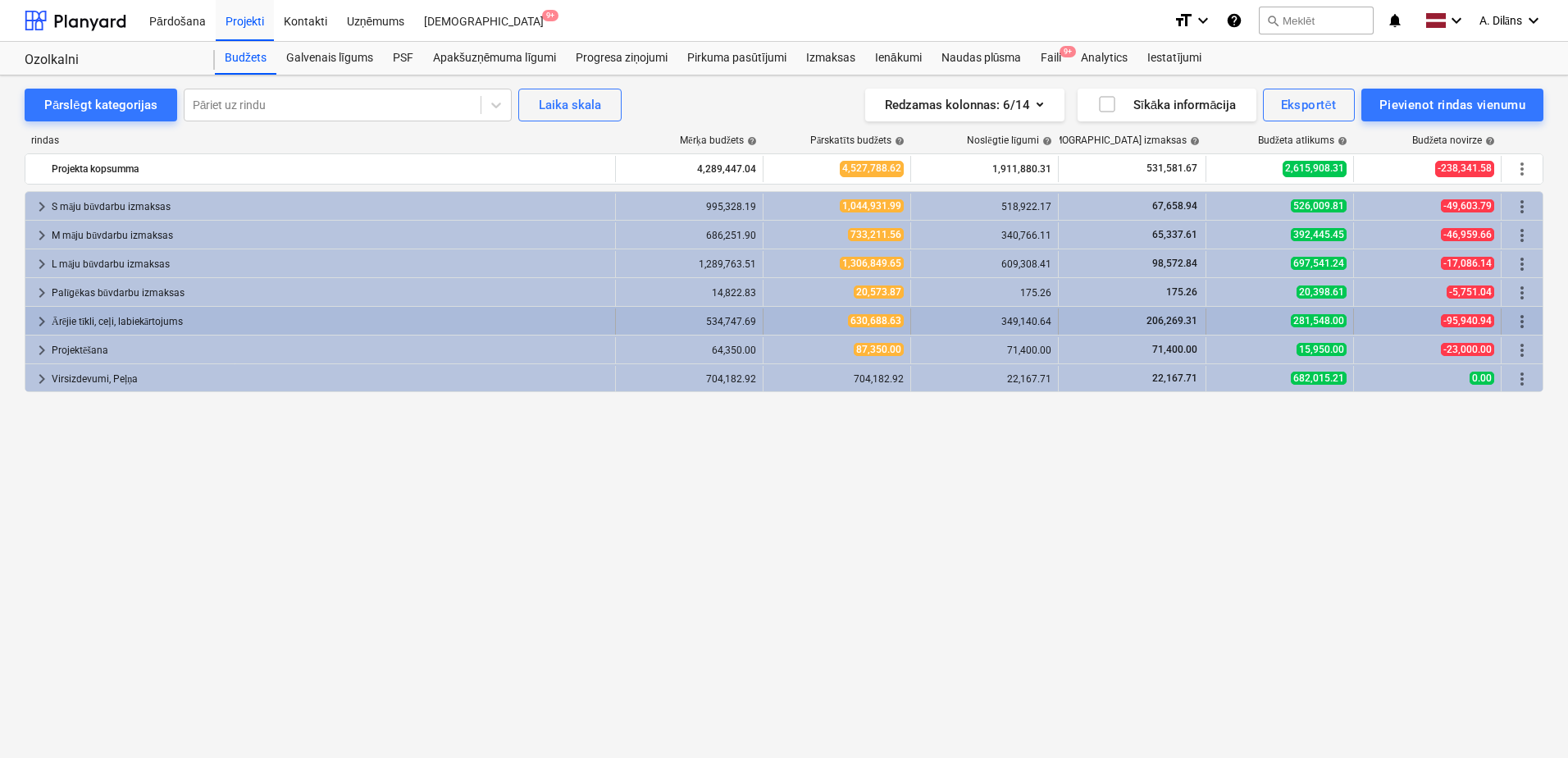
click at [79, 310] on div "Ārējie tīkli, ceļi, labiekārtojums" at bounding box center [331, 321] width 557 height 26
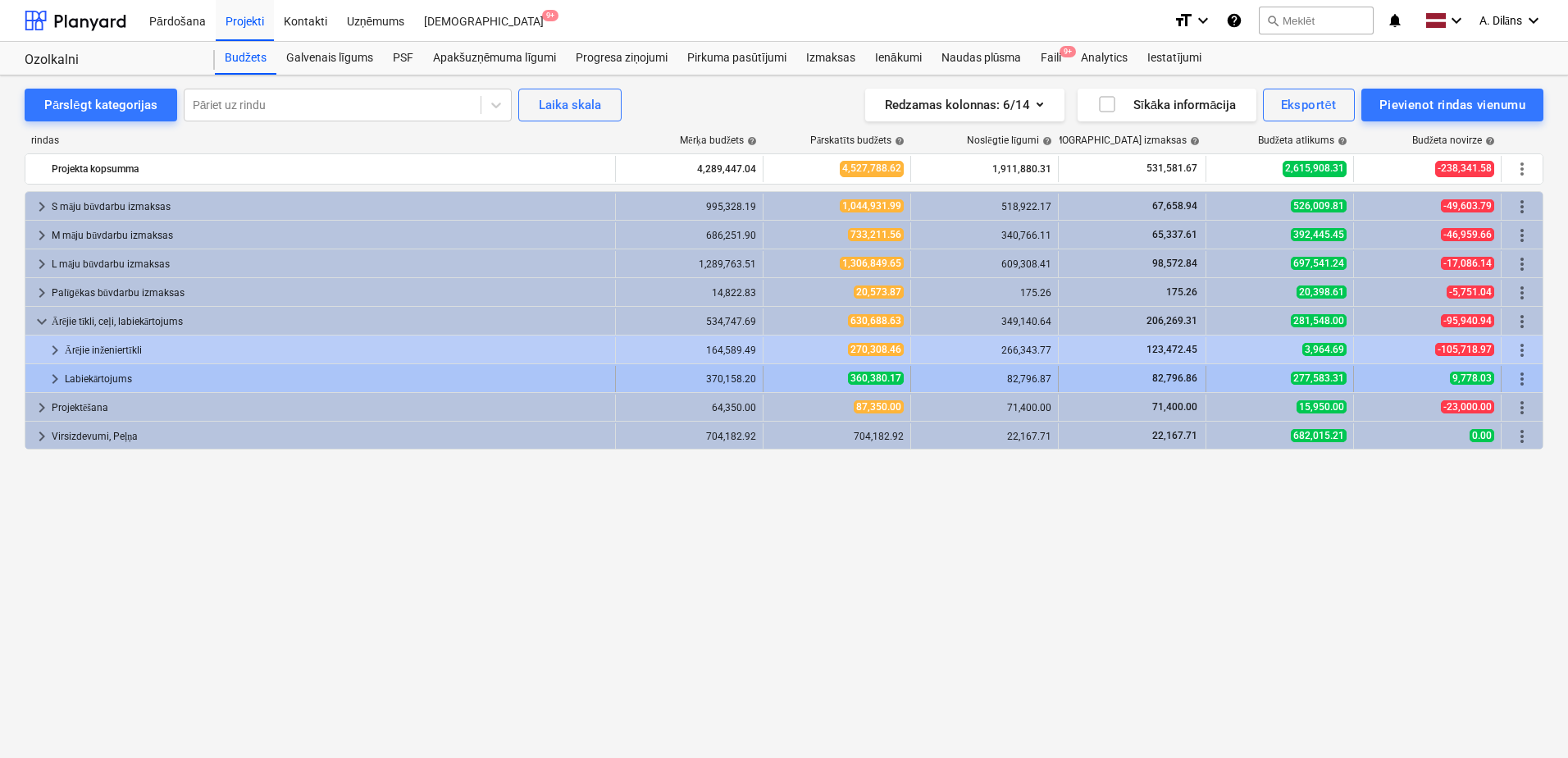
click at [61, 374] on span "keyboard_arrow_right" at bounding box center [55, 379] width 20 height 20
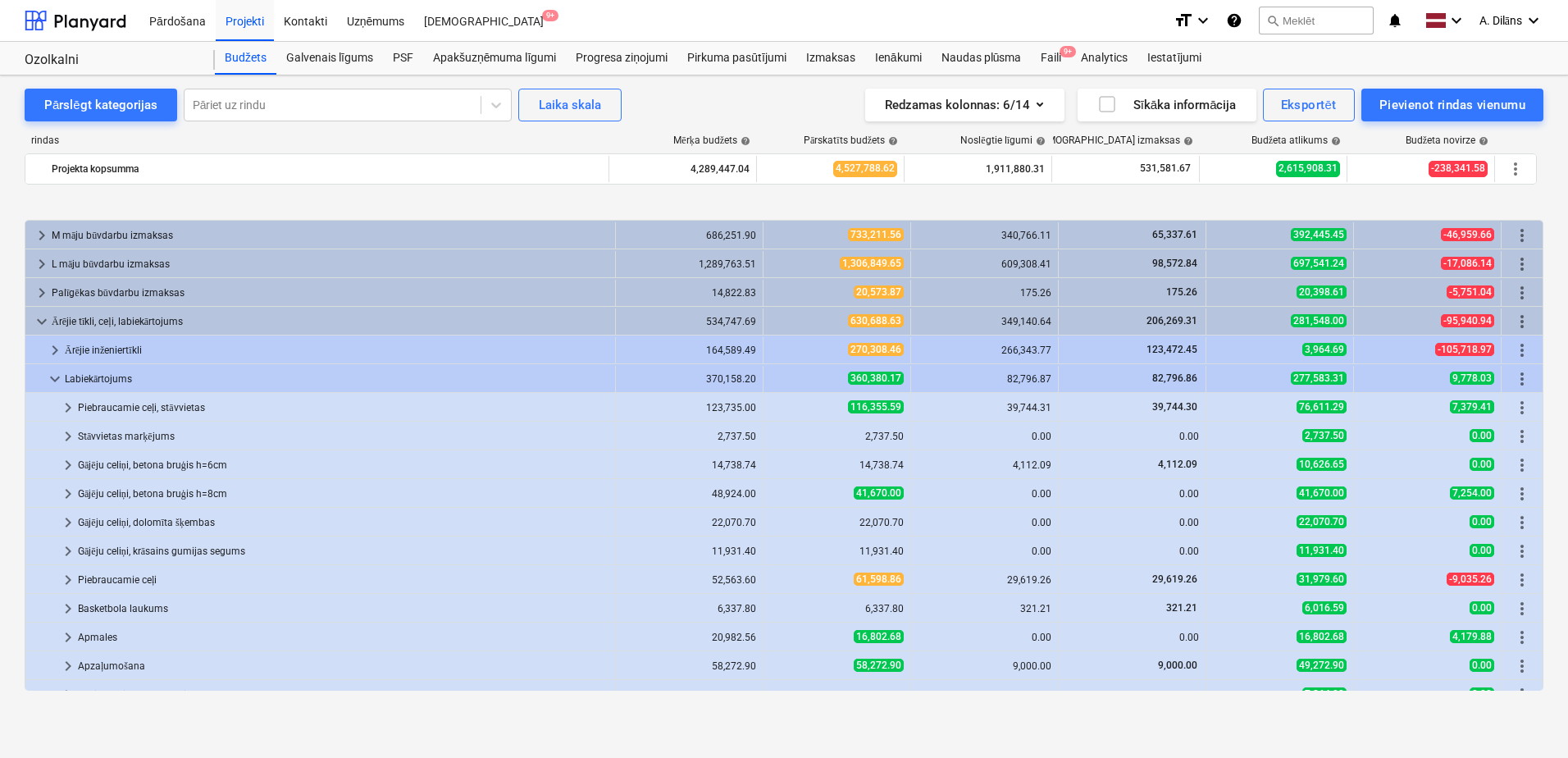
scroll to position [75, 0]
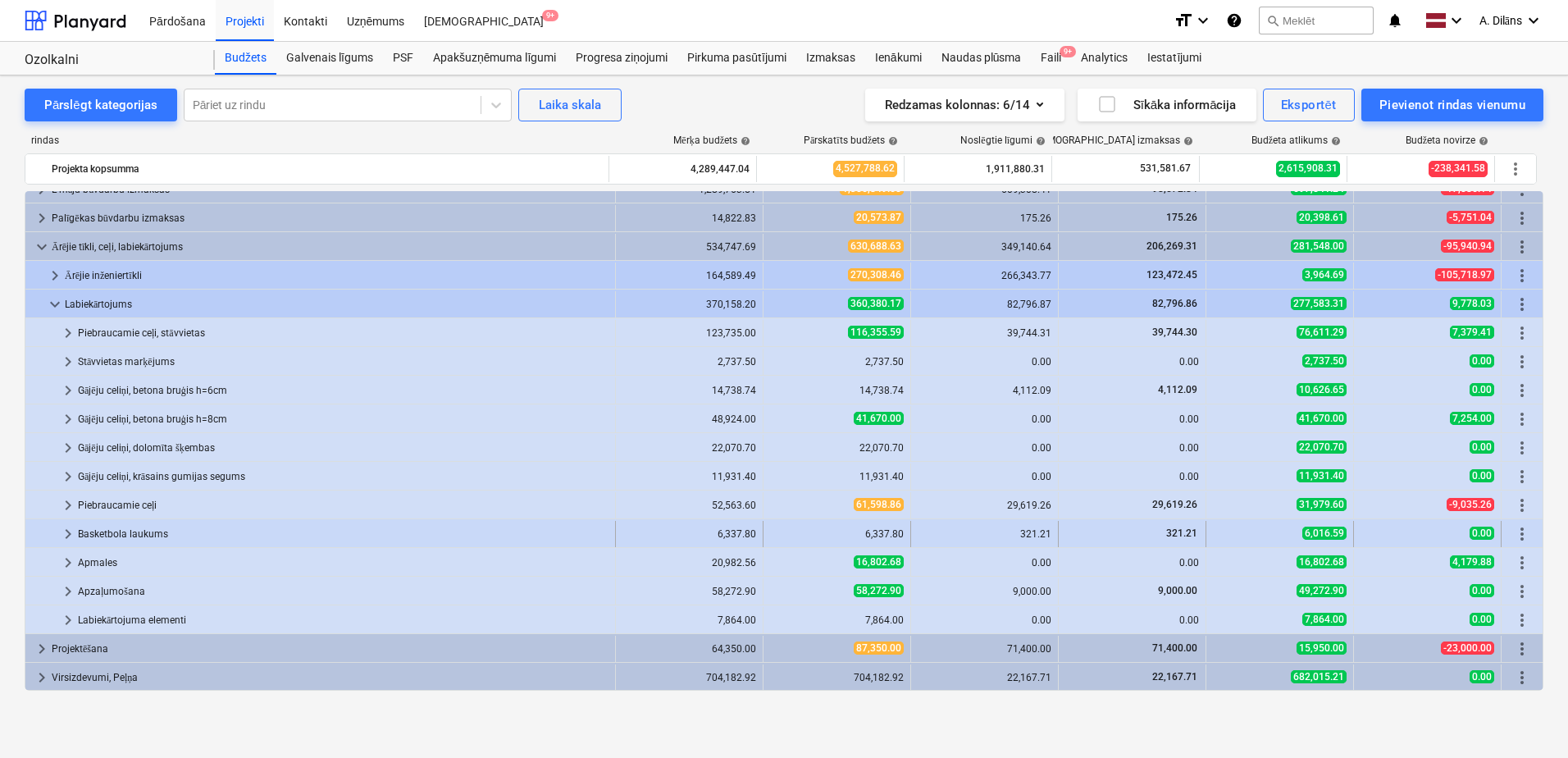
click at [118, 532] on div "Basketbola laukums" at bounding box center [342, 533] width 531 height 26
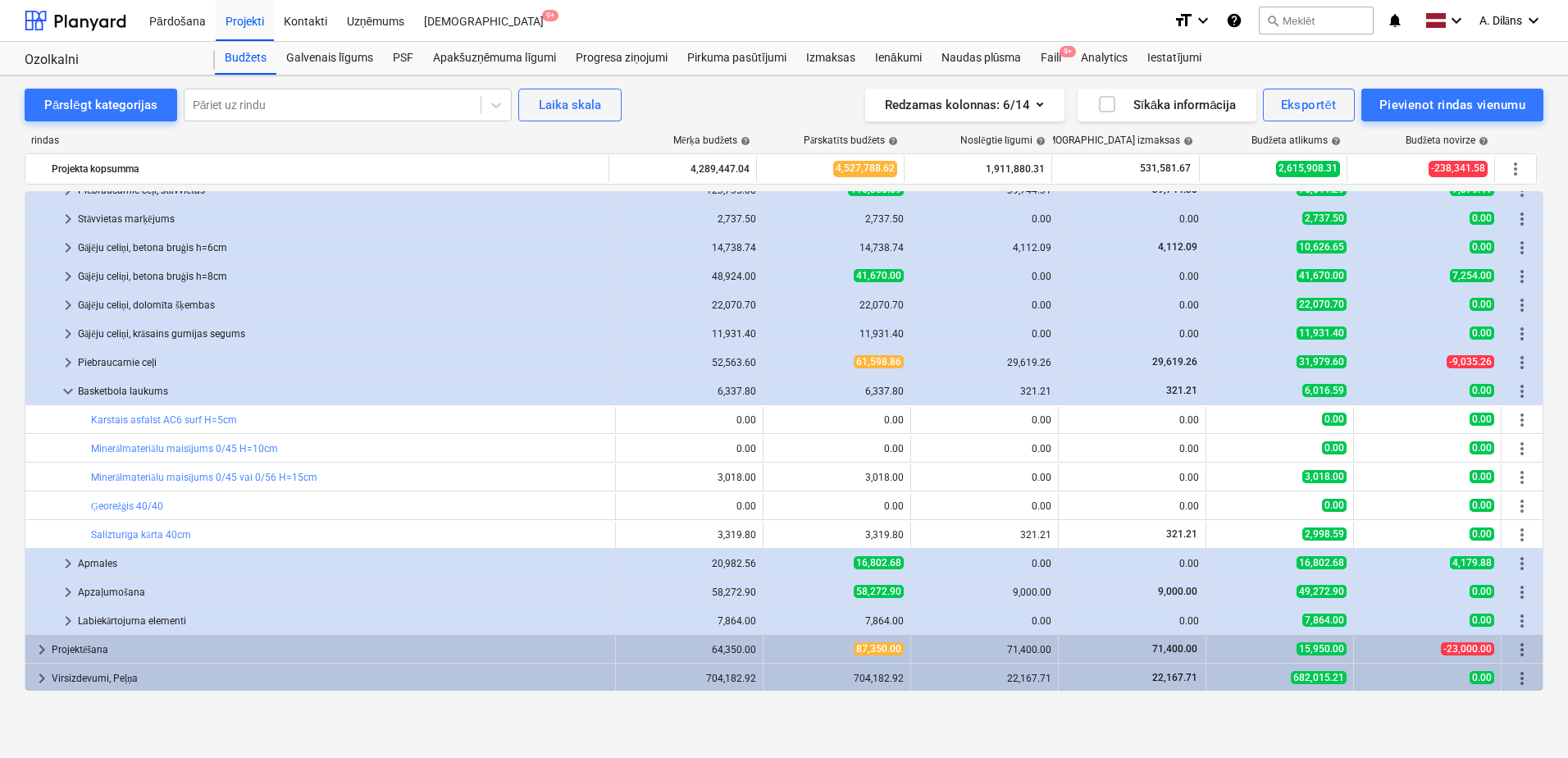
scroll to position [218, 0]
click at [68, 622] on span "keyboard_arrow_right" at bounding box center [68, 620] width 20 height 20
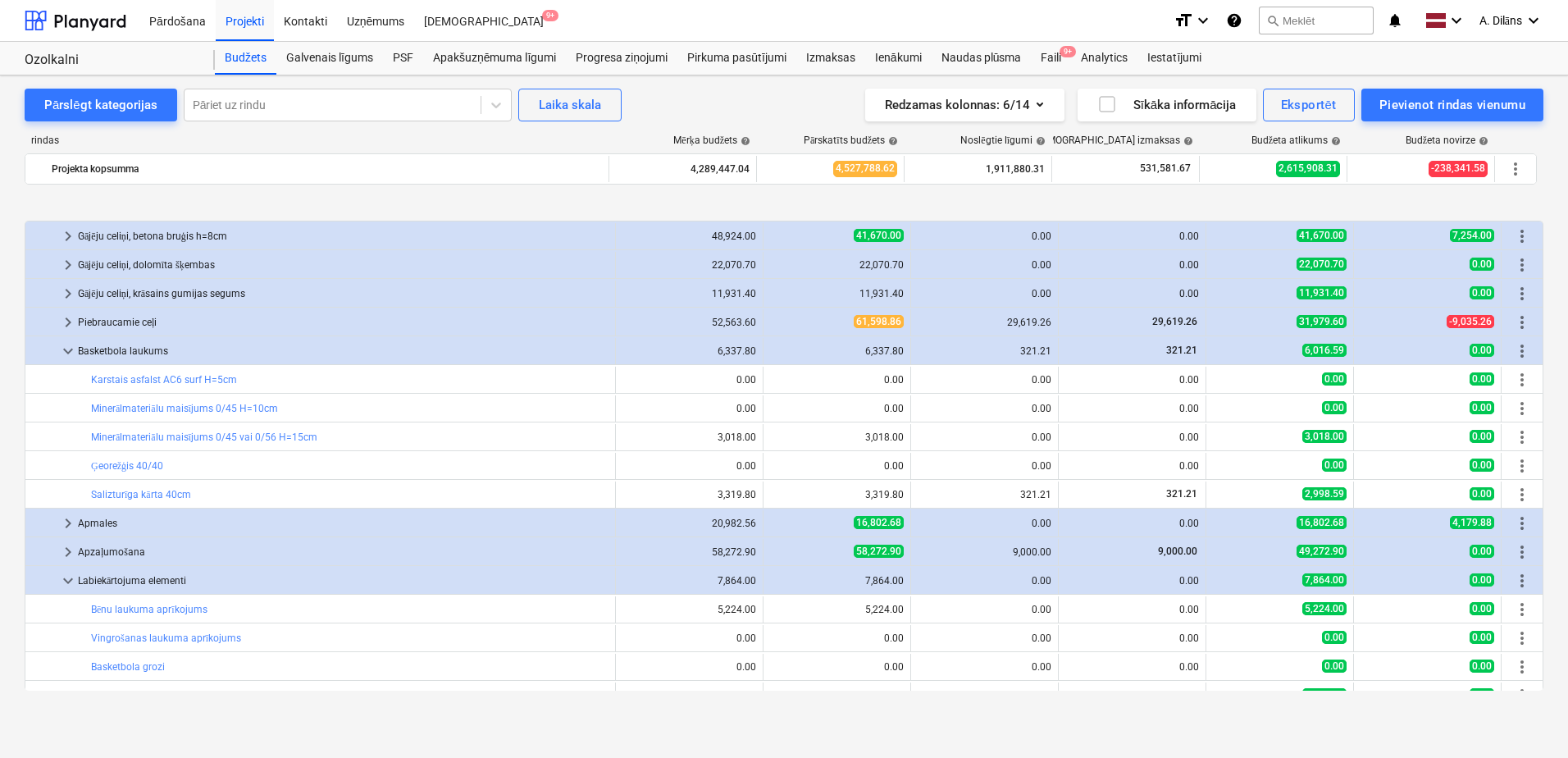
scroll to position [333, 0]
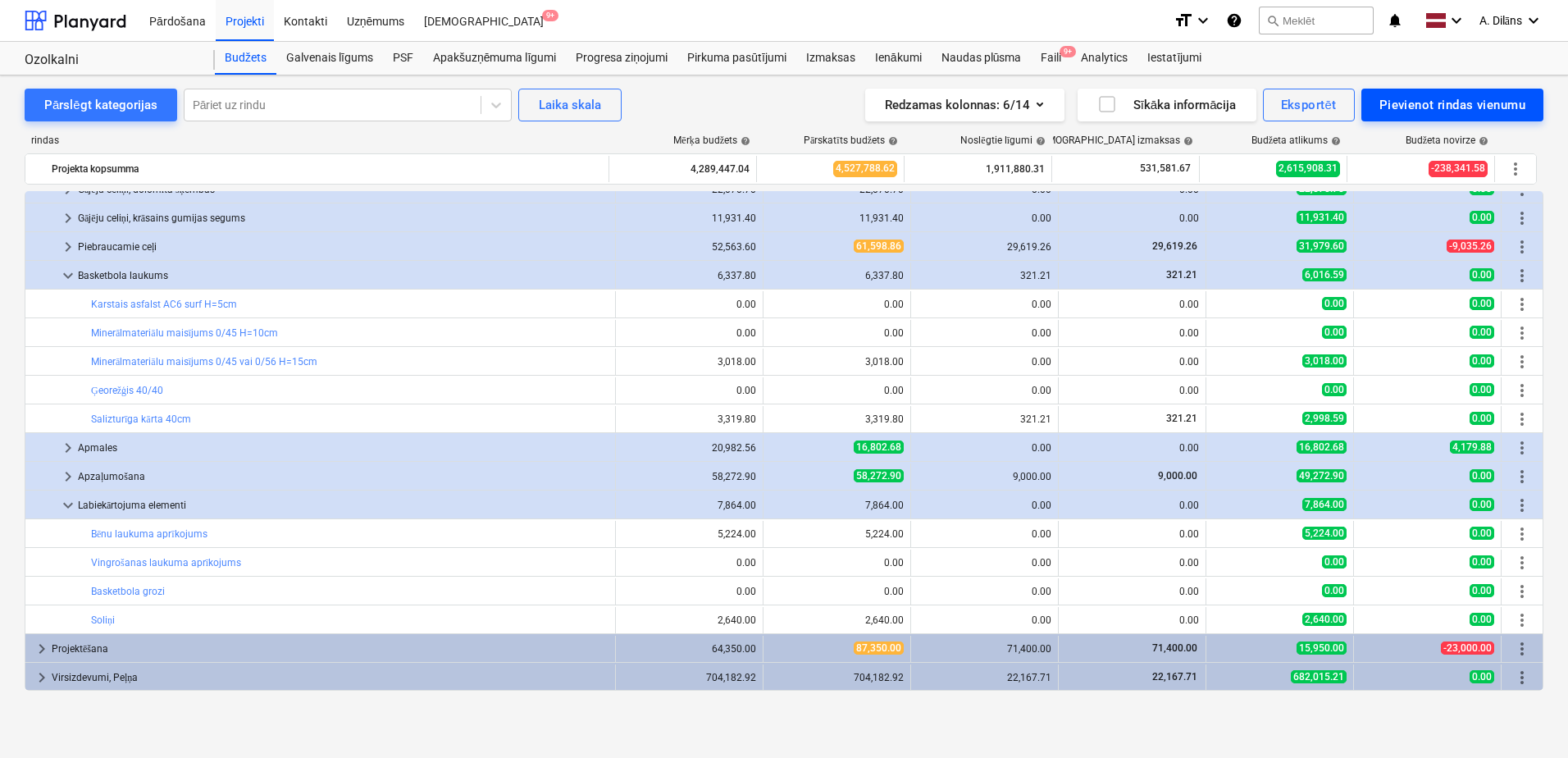
click at [1458, 109] on div "Pievienot rindas vienumu" at bounding box center [1452, 104] width 146 height 21
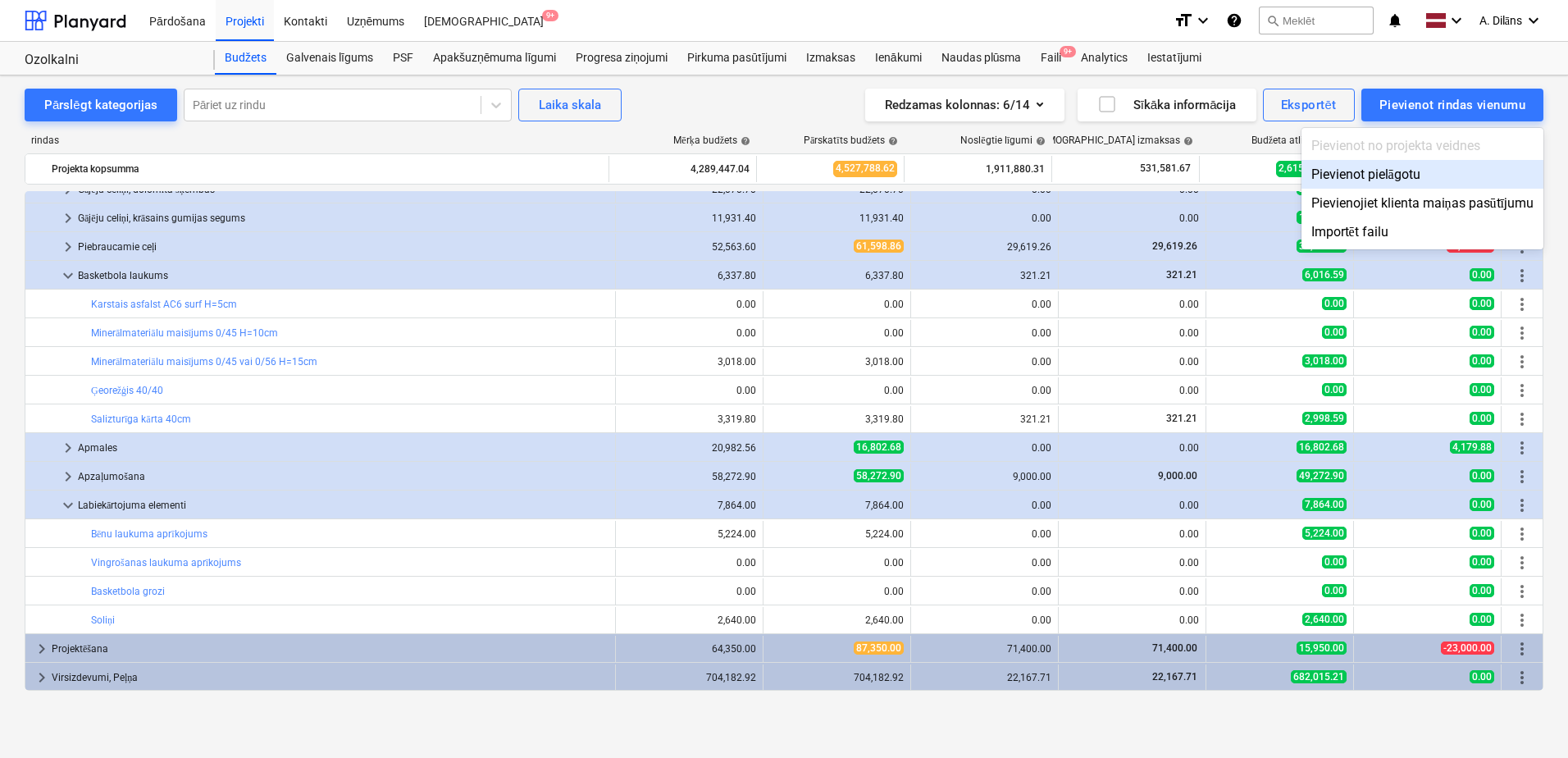
click at [1433, 181] on div "Pievienot pielāgotu" at bounding box center [1422, 174] width 242 height 28
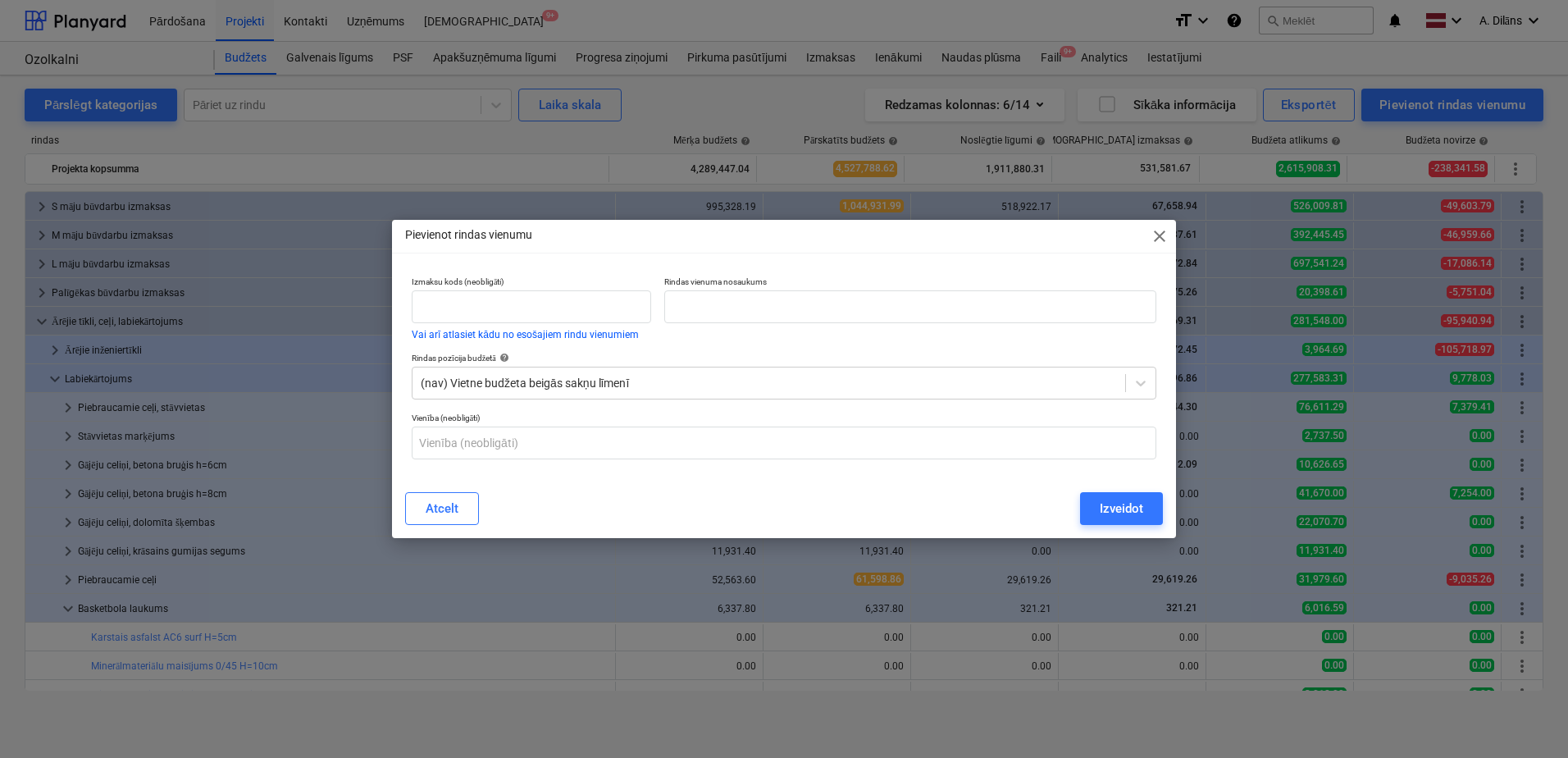
scroll to position [333, 0]
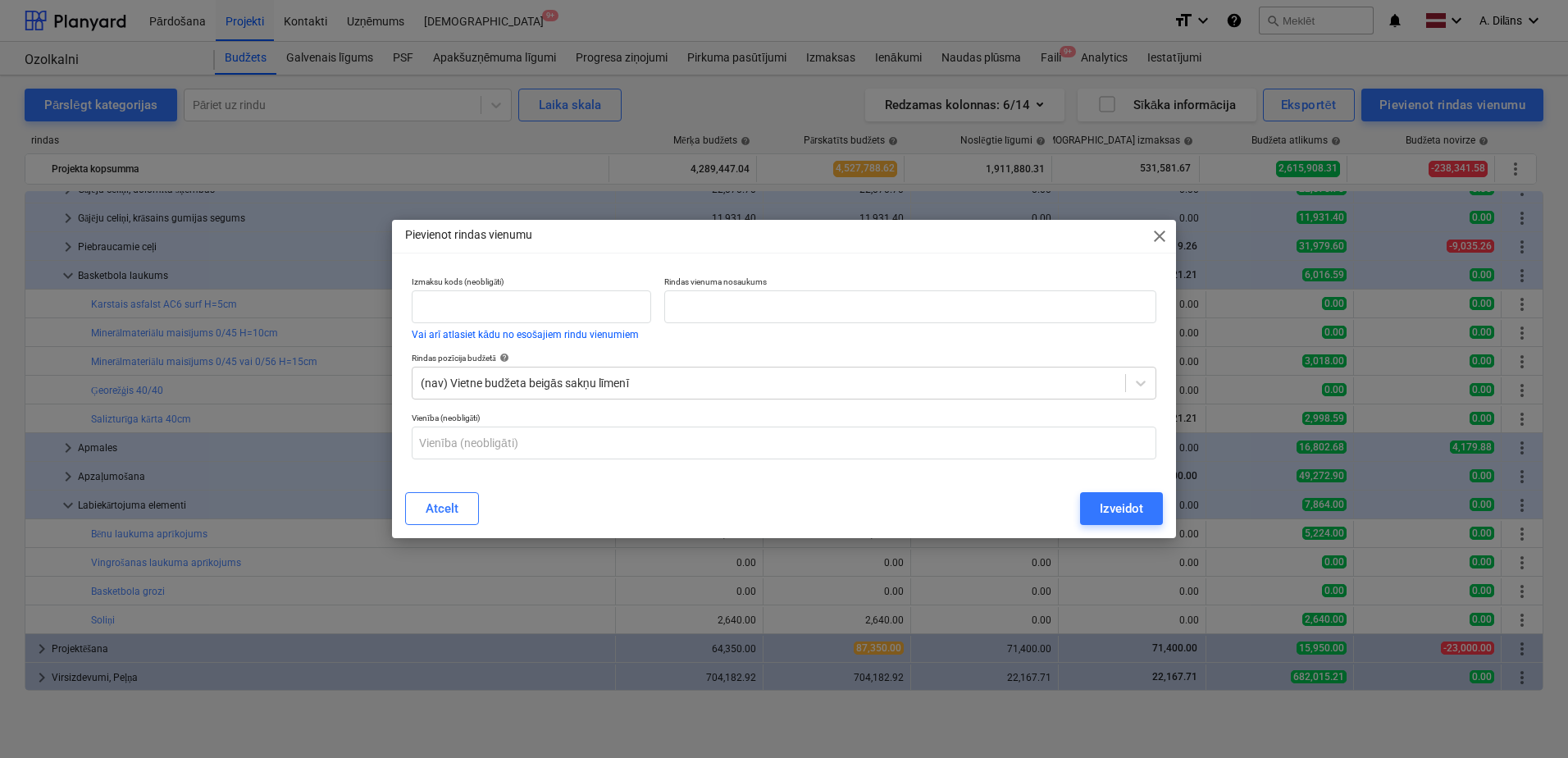
click at [1157, 228] on span "close" at bounding box center [1160, 237] width 20 height 20
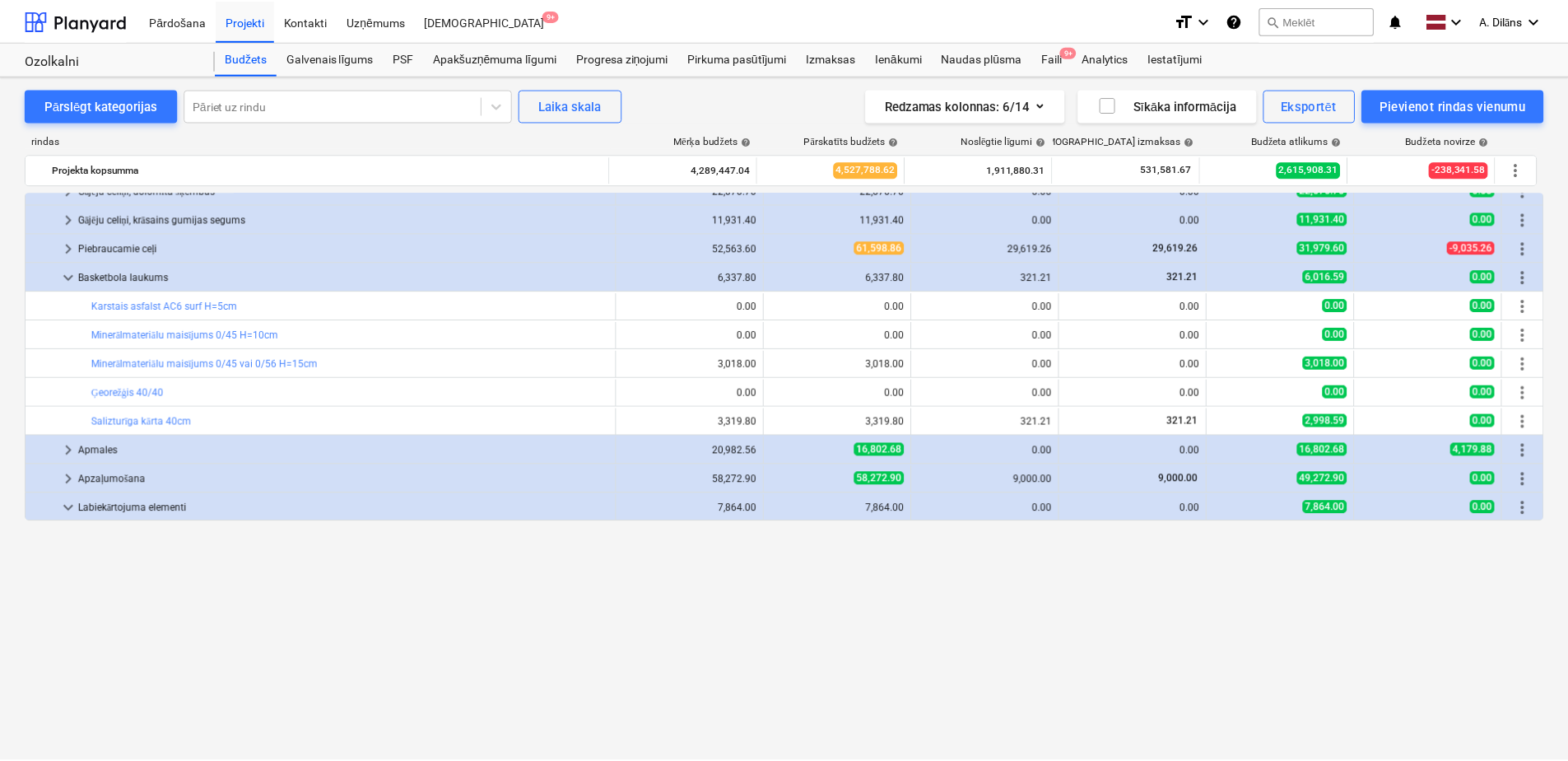
scroll to position [0, 0]
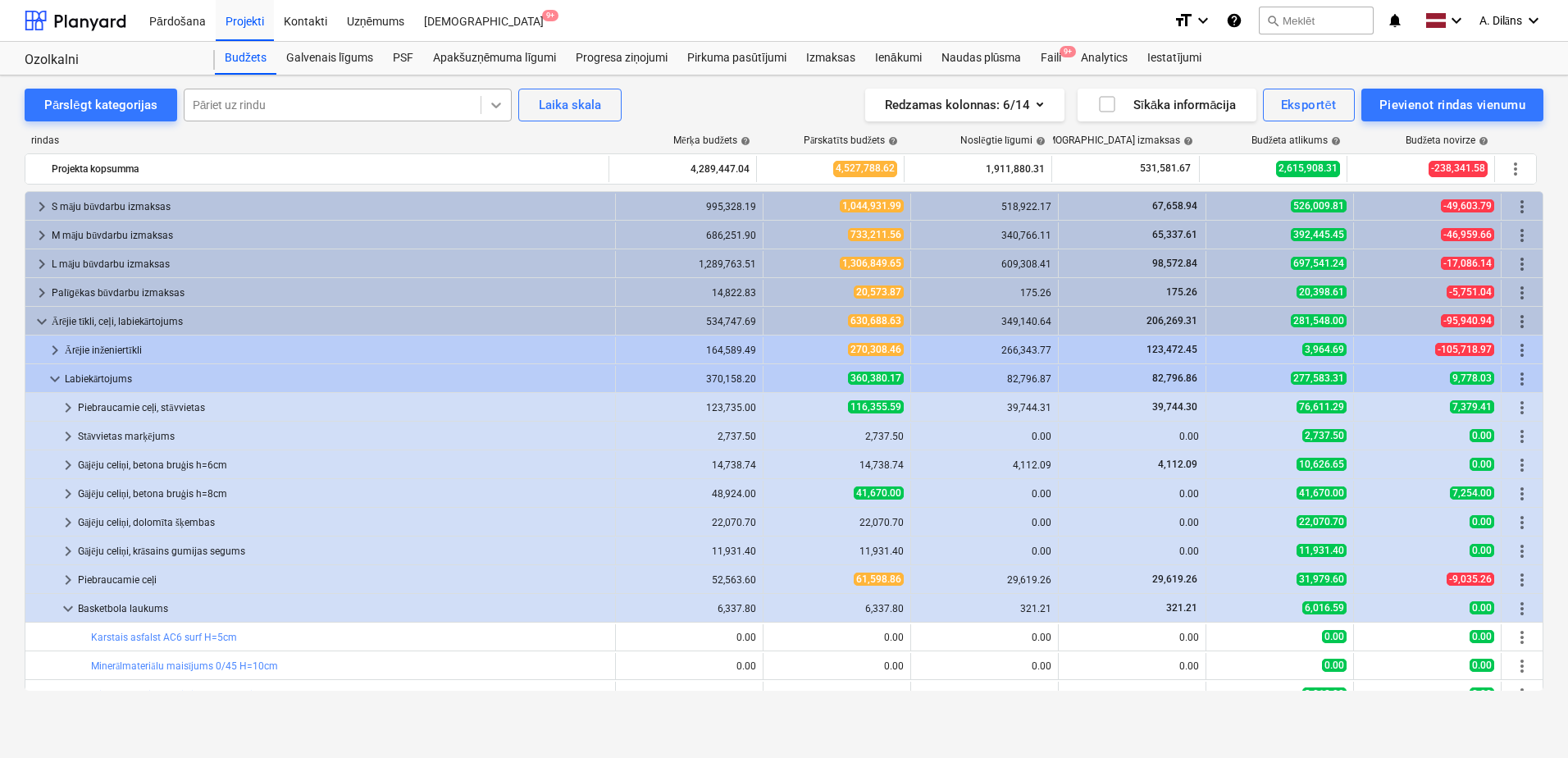
click at [491, 104] on icon at bounding box center [496, 105] width 10 height 5
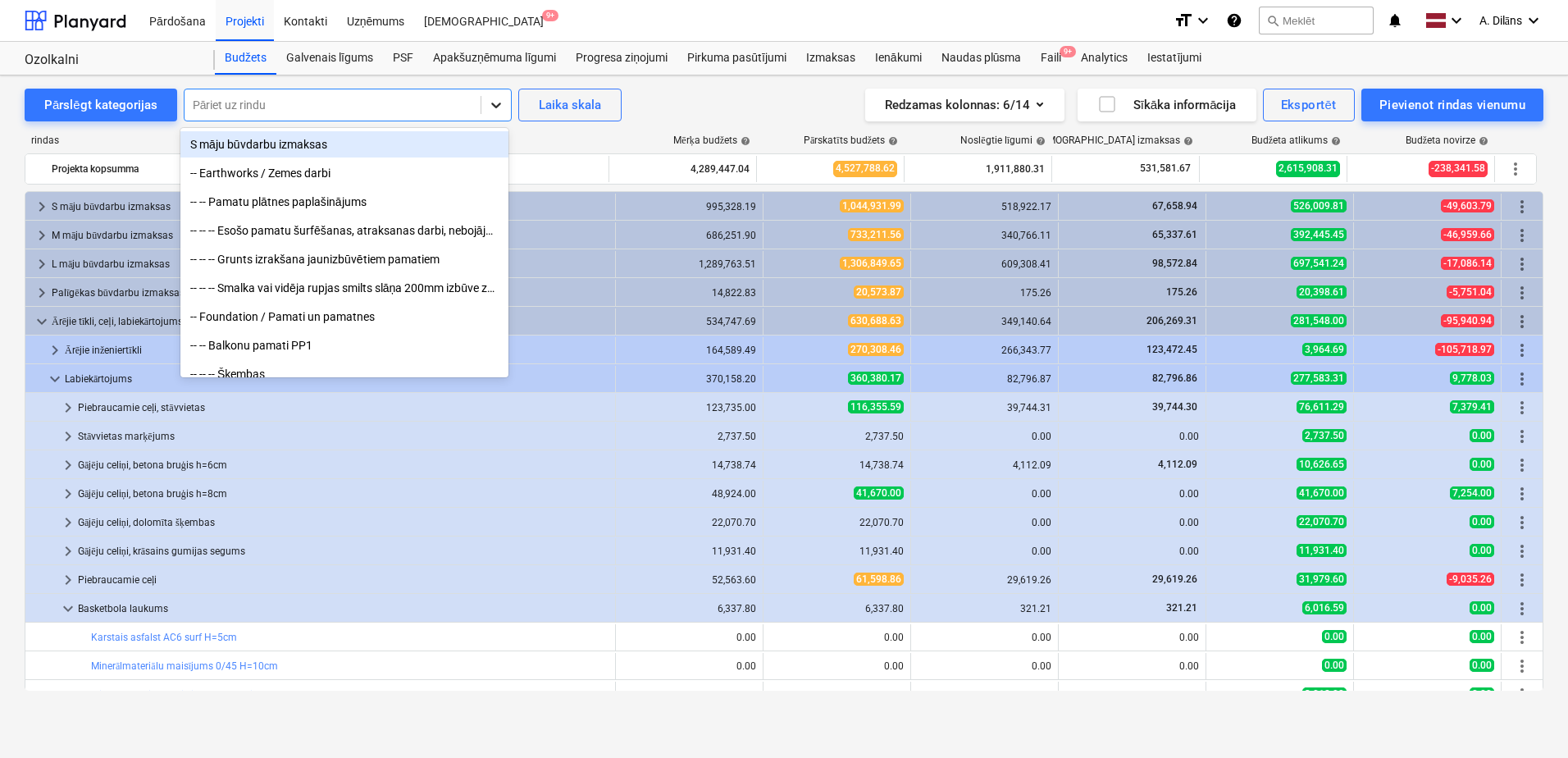
click at [491, 104] on icon at bounding box center [496, 105] width 10 height 5
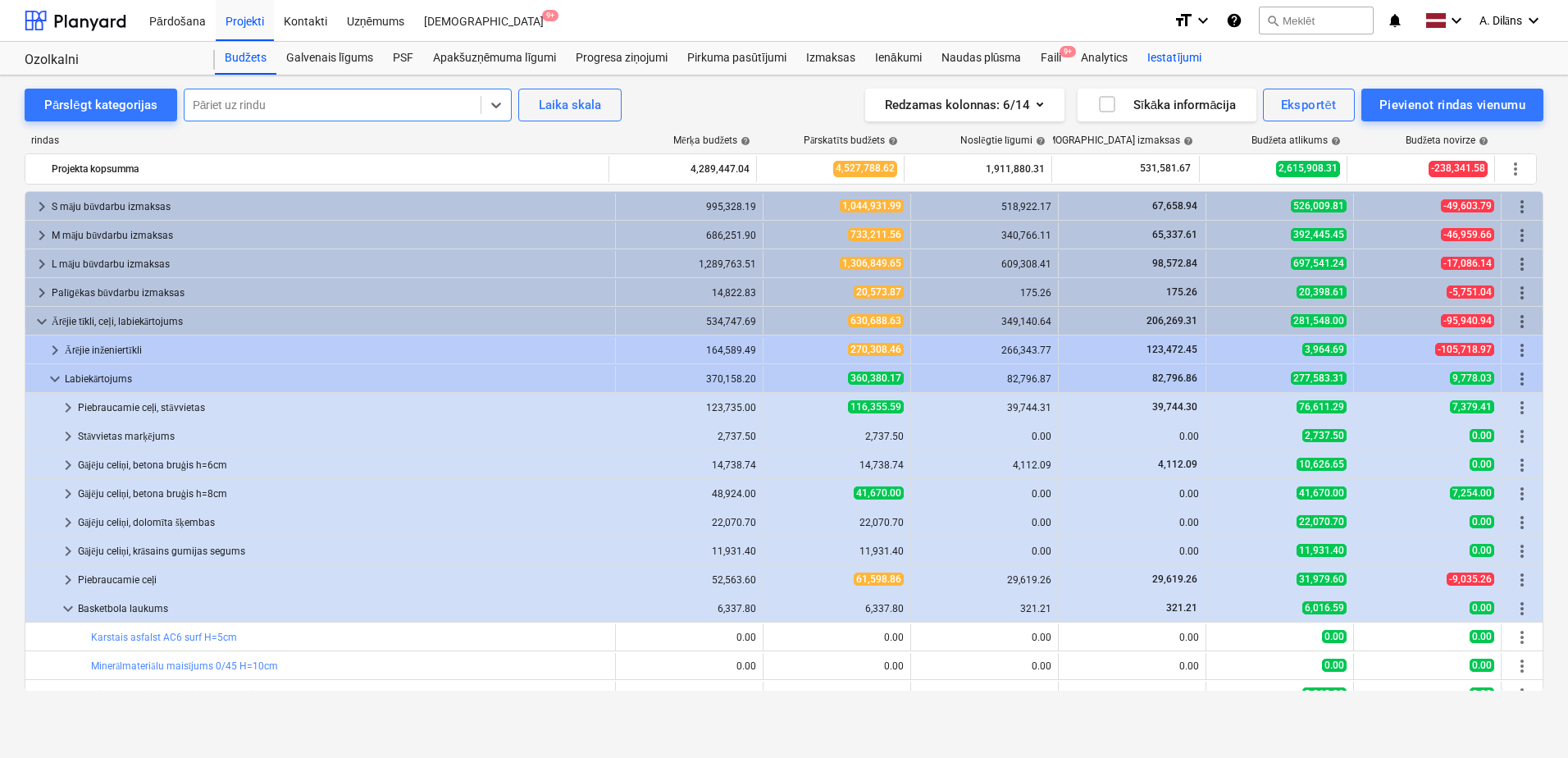
click at [1169, 62] on div "Iestatījumi" at bounding box center [1174, 58] width 74 height 33
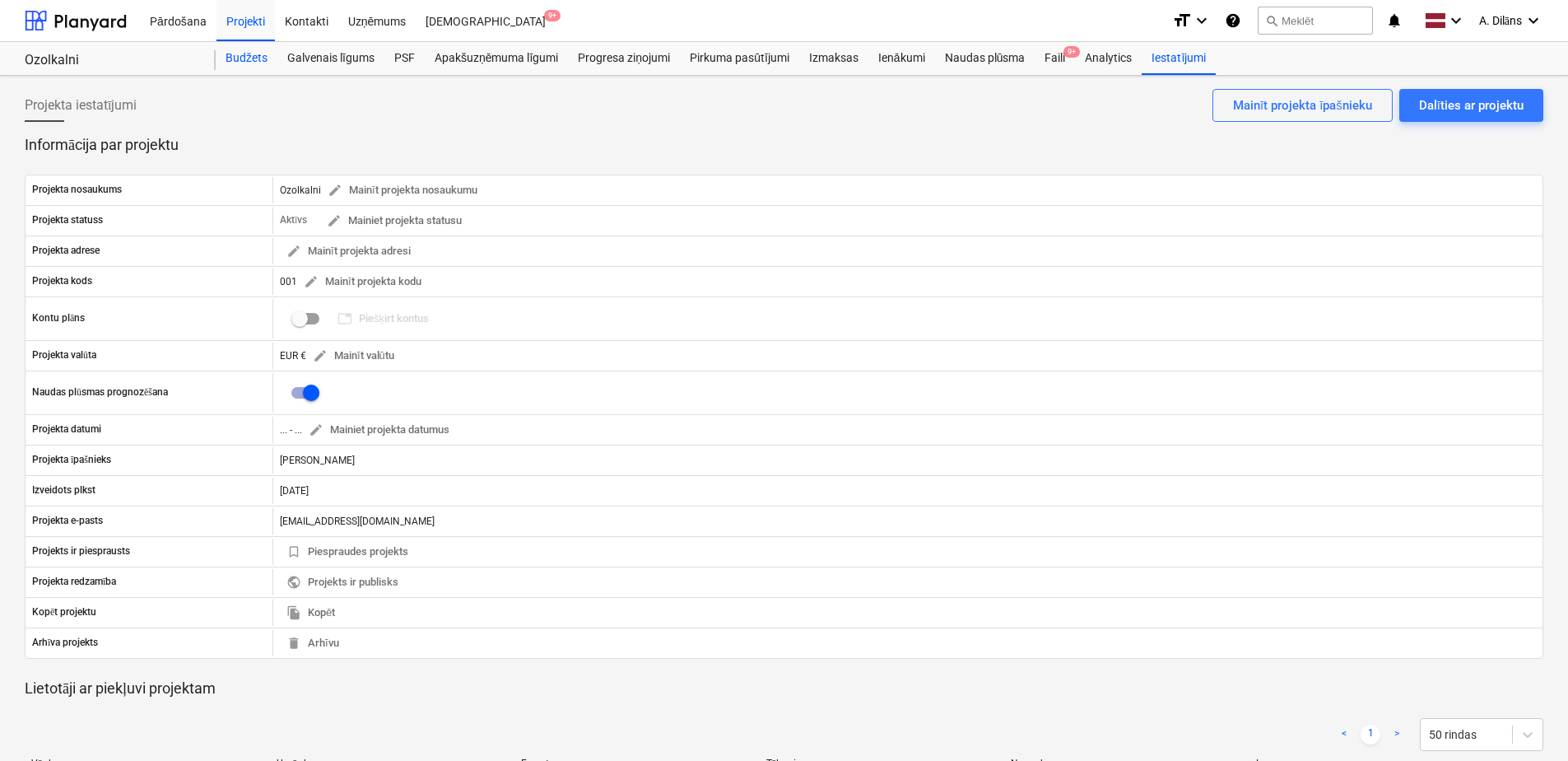
click at [252, 66] on div "Budžets" at bounding box center [246, 59] width 61 height 33
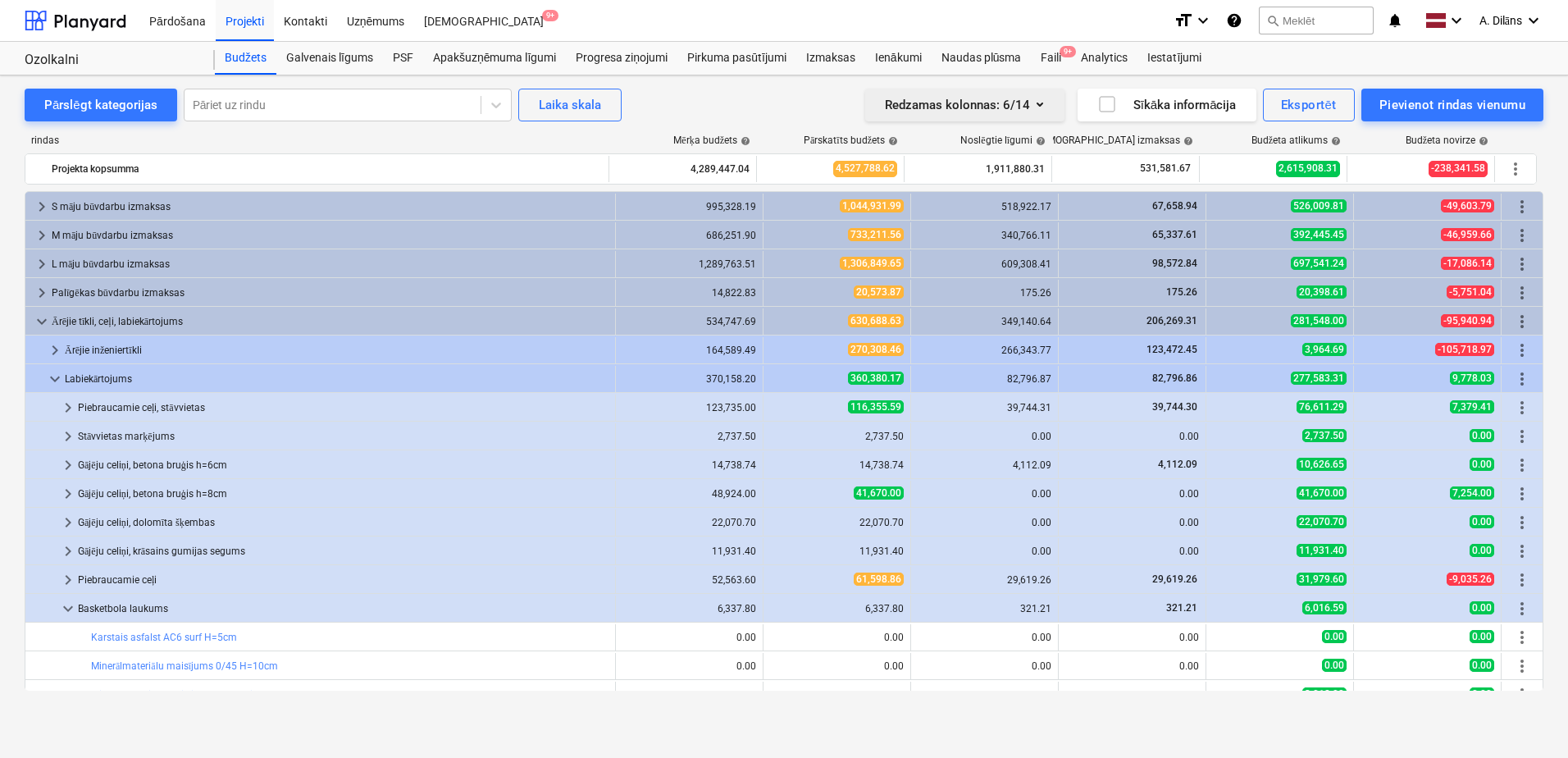
click at [996, 109] on div "Redzamas kolonnas : 6/14" at bounding box center [964, 104] width 160 height 21
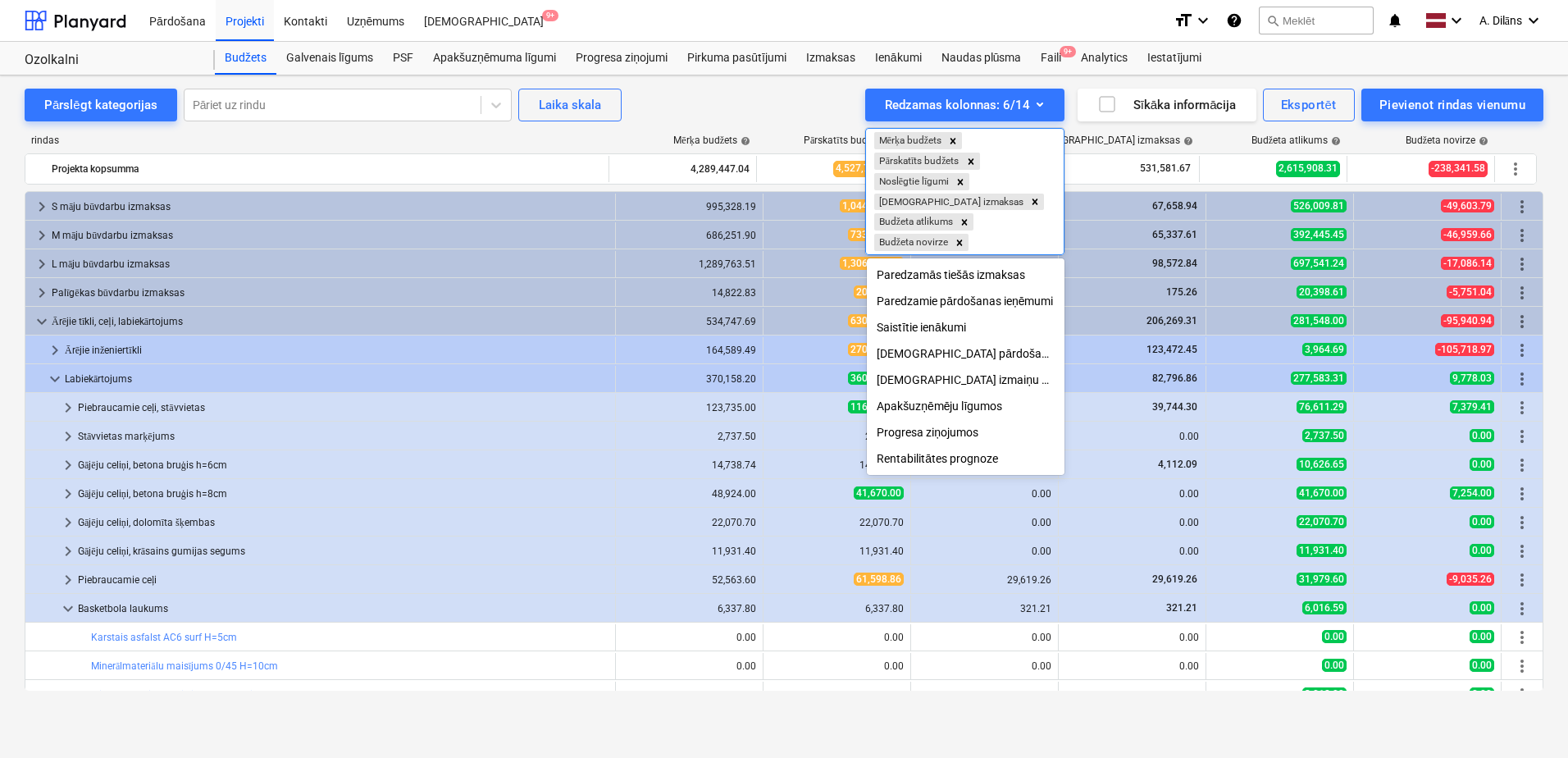
click at [795, 96] on div at bounding box center [784, 379] width 1568 height 758
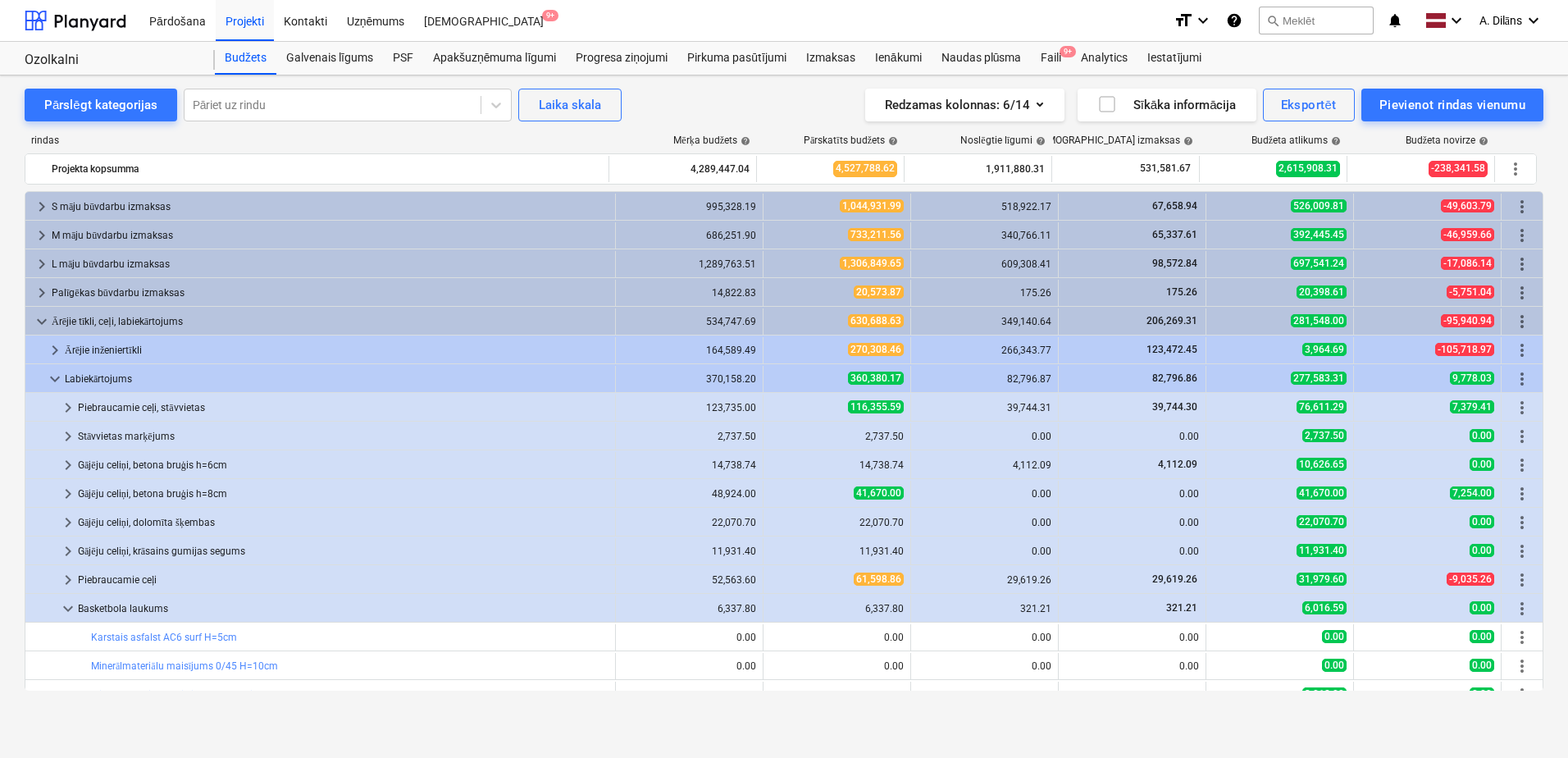
drag, startPoint x: 752, startPoint y: 88, endPoint x: 705, endPoint y: 88, distance: 47.0
drag, startPoint x: 705, startPoint y: 88, endPoint x: 679, endPoint y: 84, distance: 26.3
click at [679, 84] on div "Pārslēgt kategorijas Pāriet uz rindu Laika skala Redzamas kolonnas : 6/14 Sīkāk…" at bounding box center [784, 399] width 1568 height 647
